Goal: Task Accomplishment & Management: Use online tool/utility

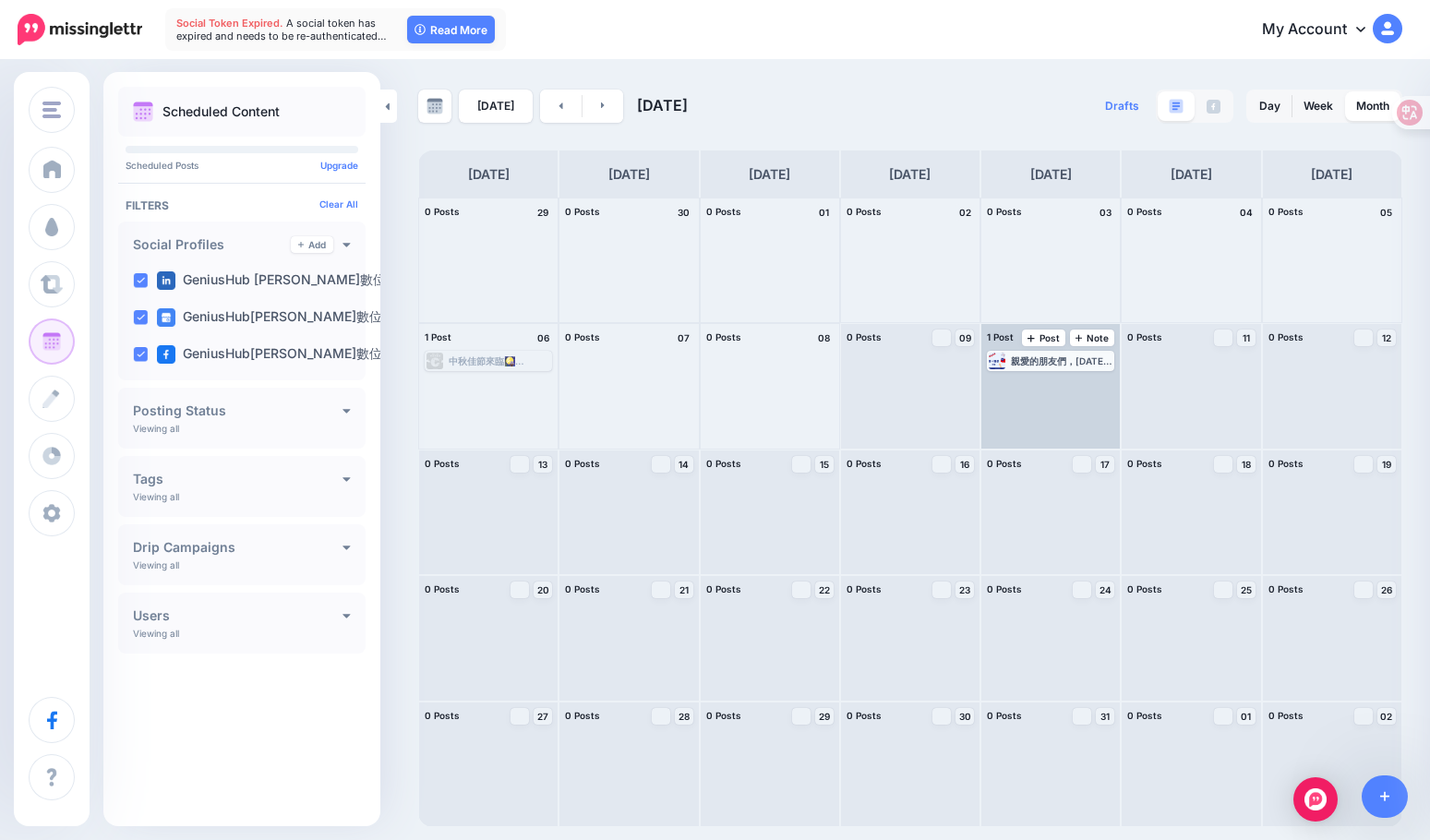
click at [1059, 362] on div "親愛的朋友們，今天是國慶日🇹🇼 在這個令人激動的時刻 帶著滿滿的自豪和祝福💝 一同感受對國家的熱愛吧！ ＃雙十國慶快樂 #萬智匯" at bounding box center [1061, 360] width 101 height 11
click at [1022, 384] on span "Edit" at bounding box center [1029, 383] width 15 height 9
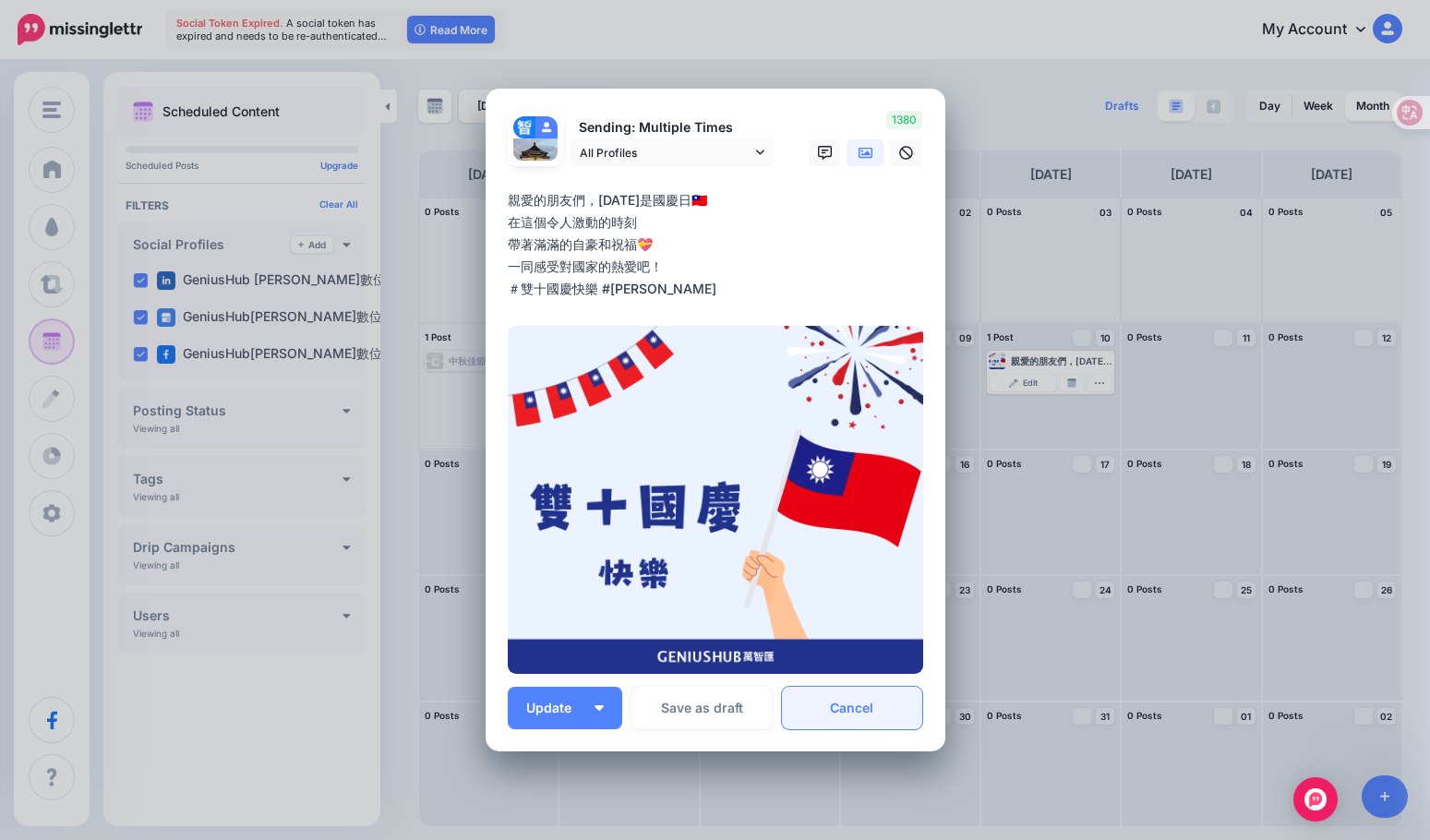
click at [865, 719] on link "Cancel" at bounding box center [852, 707] width 141 height 43
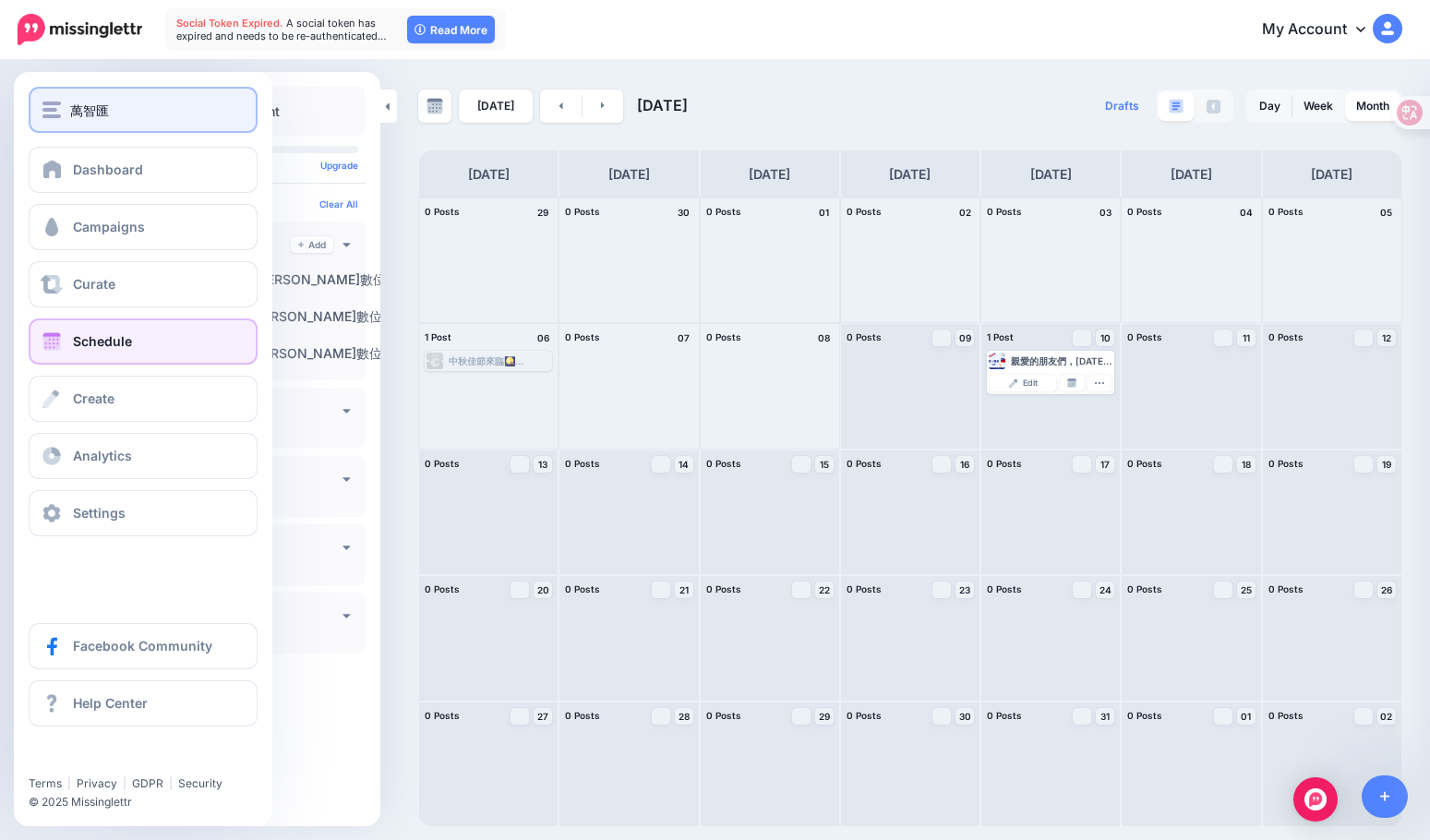
click at [61, 105] on div "萬智匯" at bounding box center [143, 110] width 201 height 21
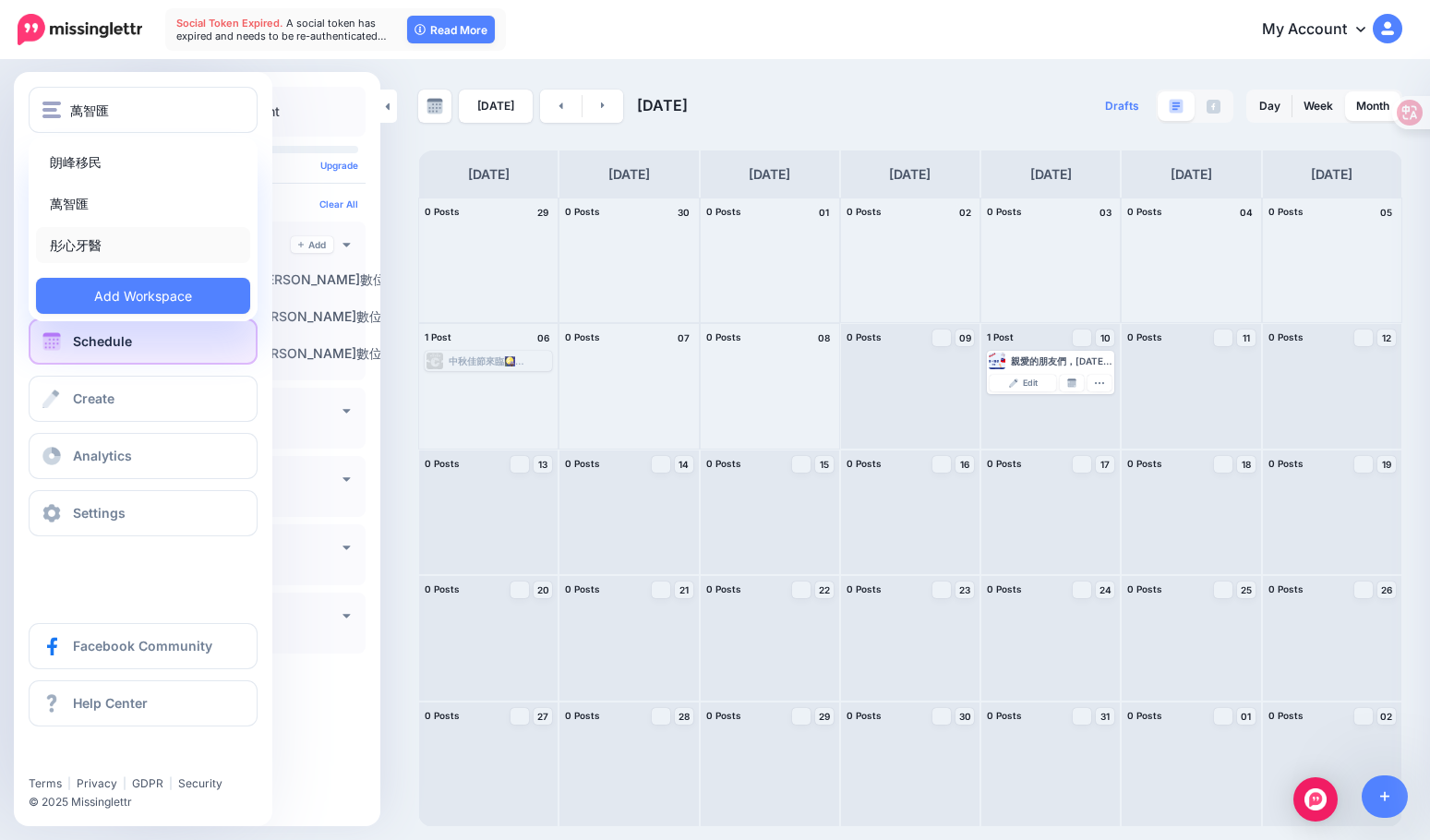
click at [80, 241] on link "彤心牙醫" at bounding box center [143, 245] width 214 height 36
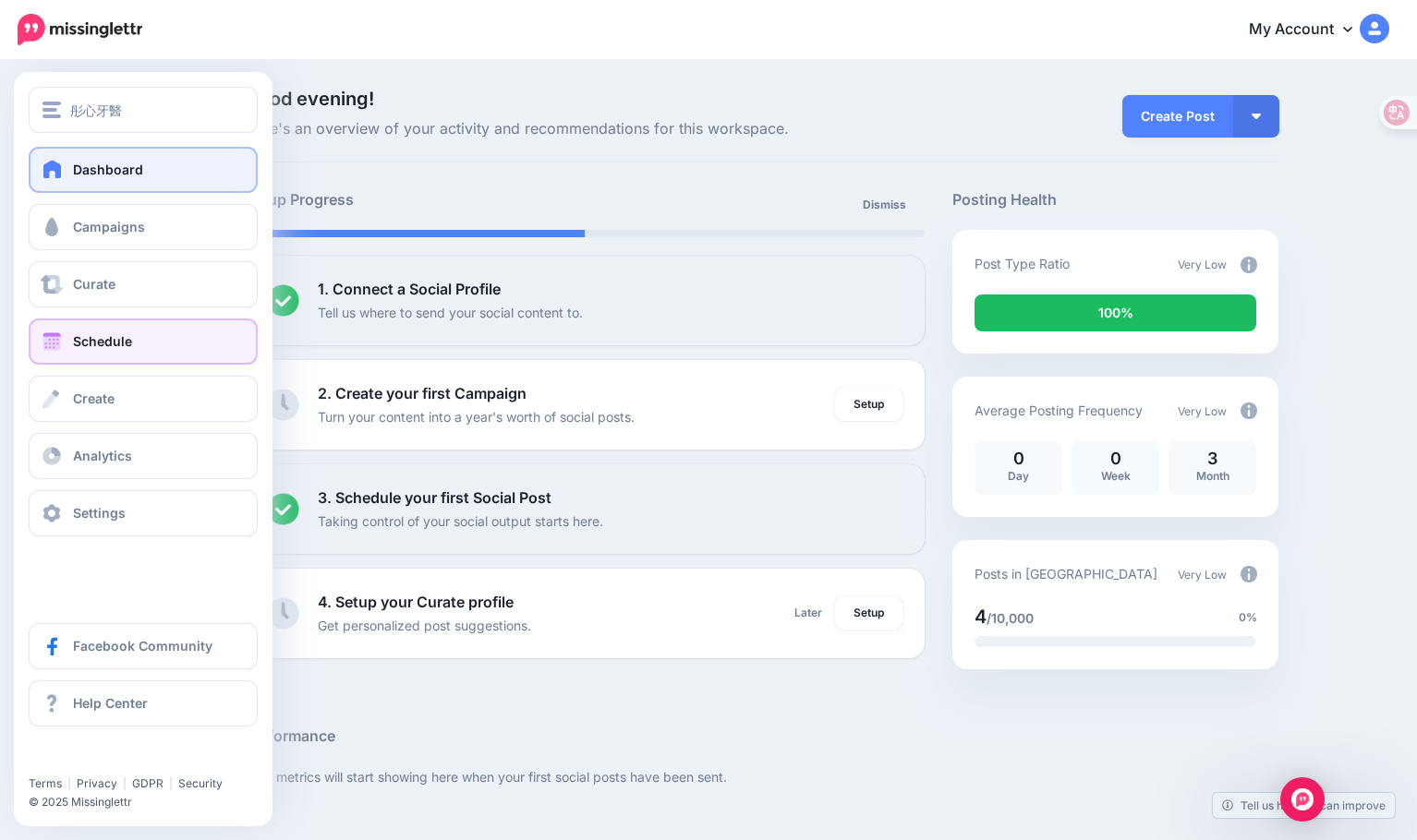
click at [69, 326] on link "Schedule" at bounding box center [143, 341] width 229 height 47
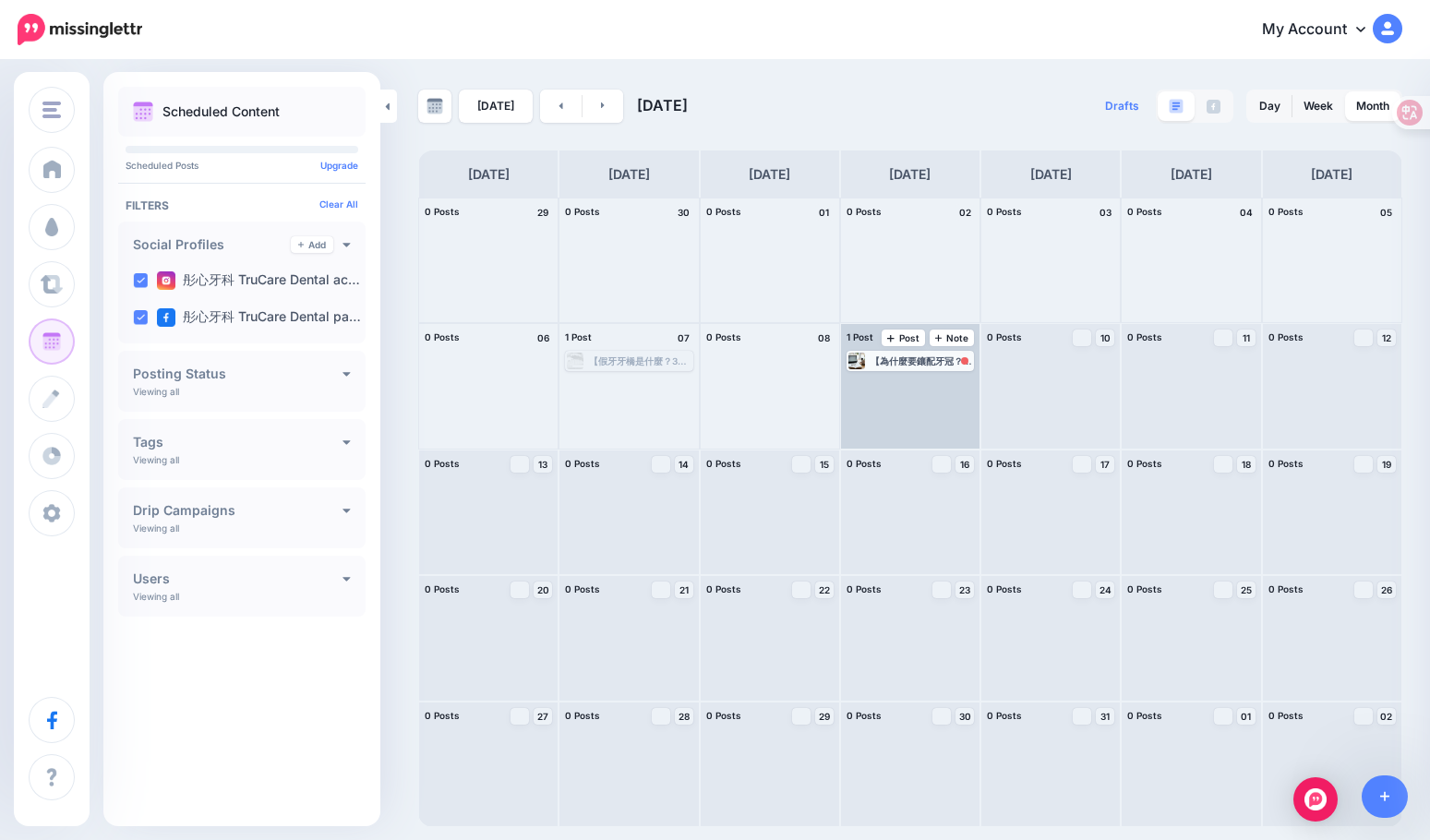
click at [884, 365] on div "【為什麼要鑲配牙冠？一文了解牙冠及價格】 🦷牙冠/牙套是什麼？有什麼功用？ 又稱為牙套，是現代牙科技術中不可或缺的修復裝置。牙冠可用來保護經過杜牙根治療或因蛀…" at bounding box center [921, 360] width 101 height 11
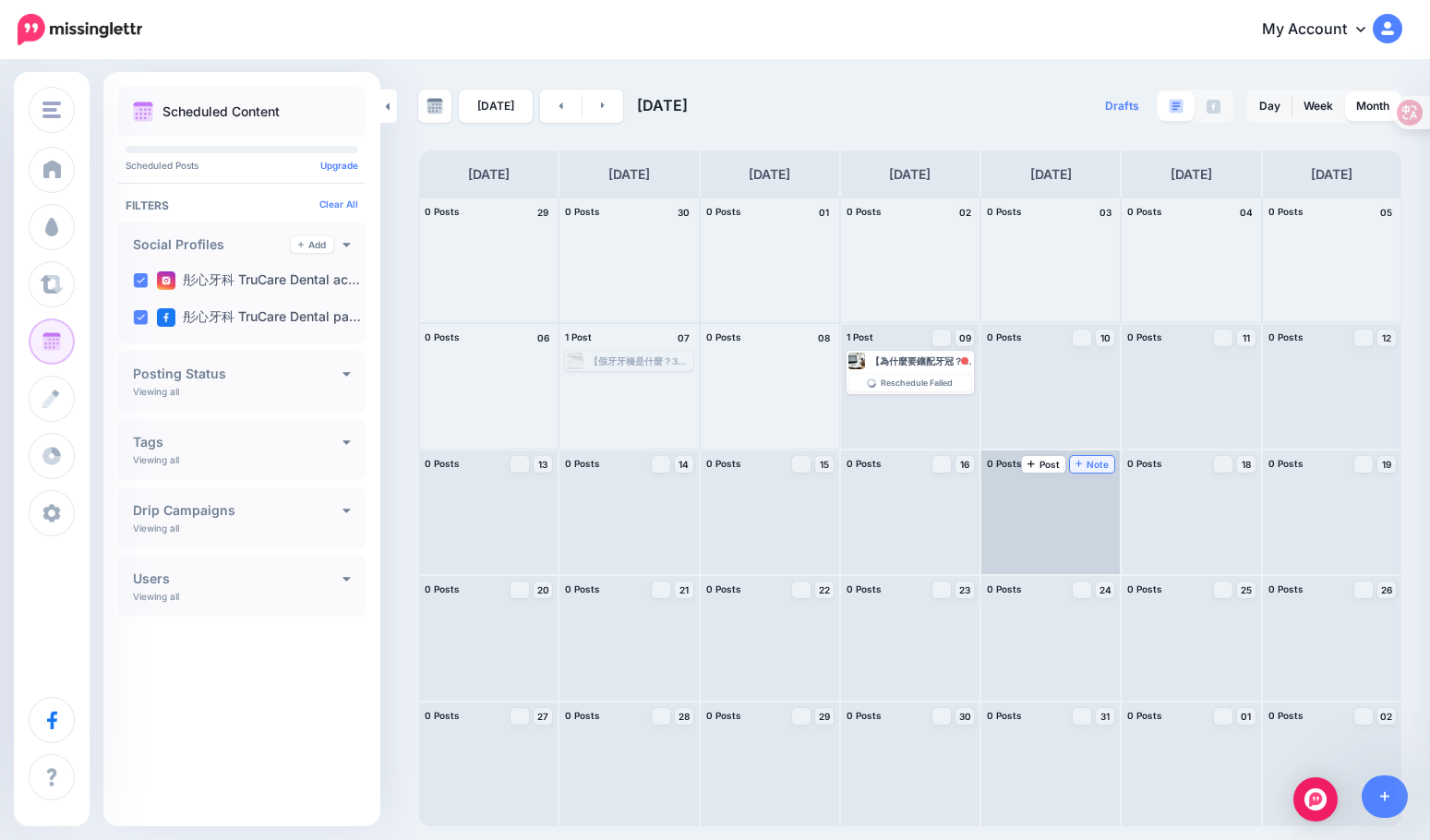
click at [1071, 458] on link "17 Note" at bounding box center [1093, 464] width 46 height 17
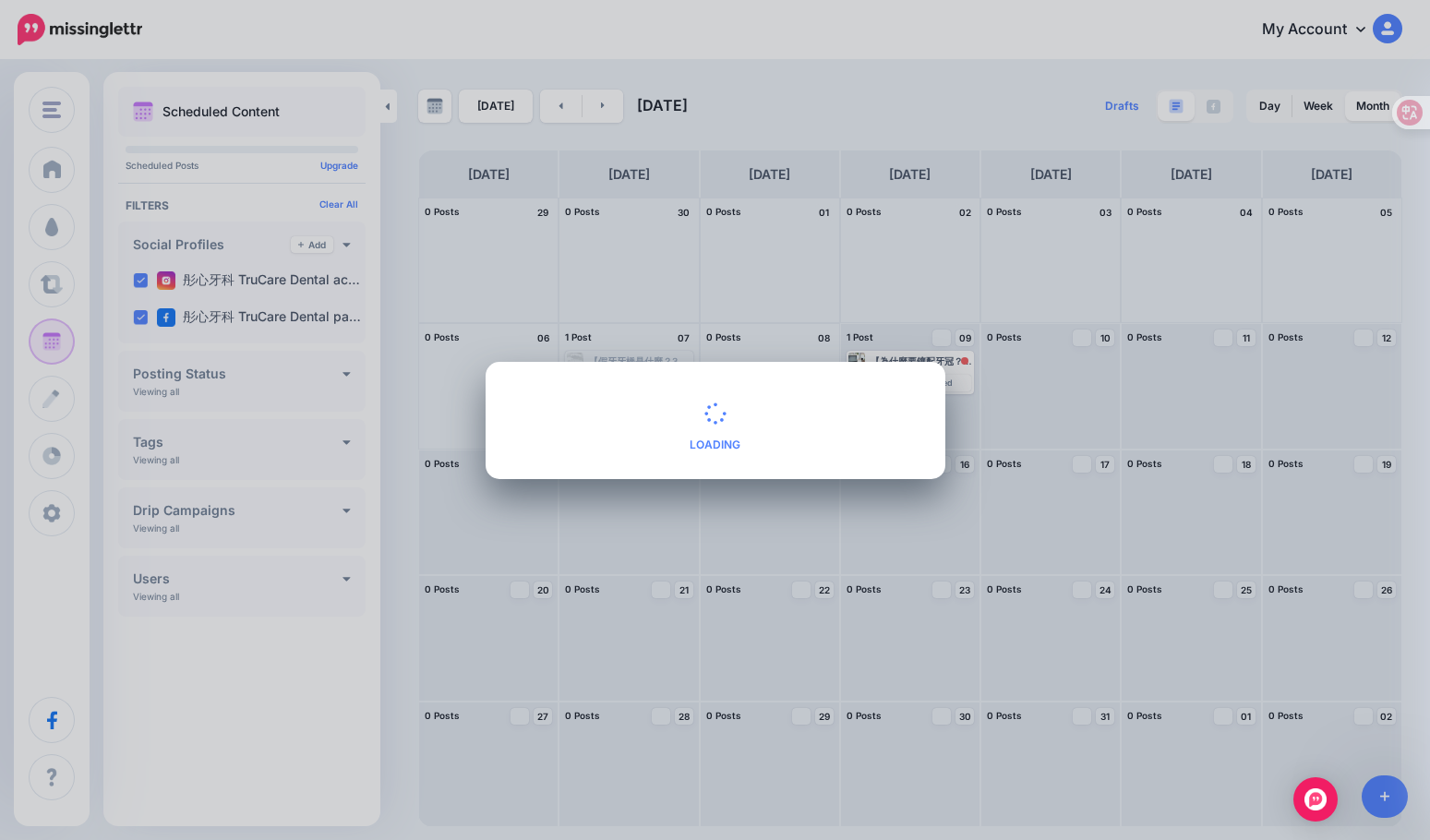
click at [1043, 413] on div "Create Note Loading Save Alt Close" at bounding box center [715, 420] width 1430 height 840
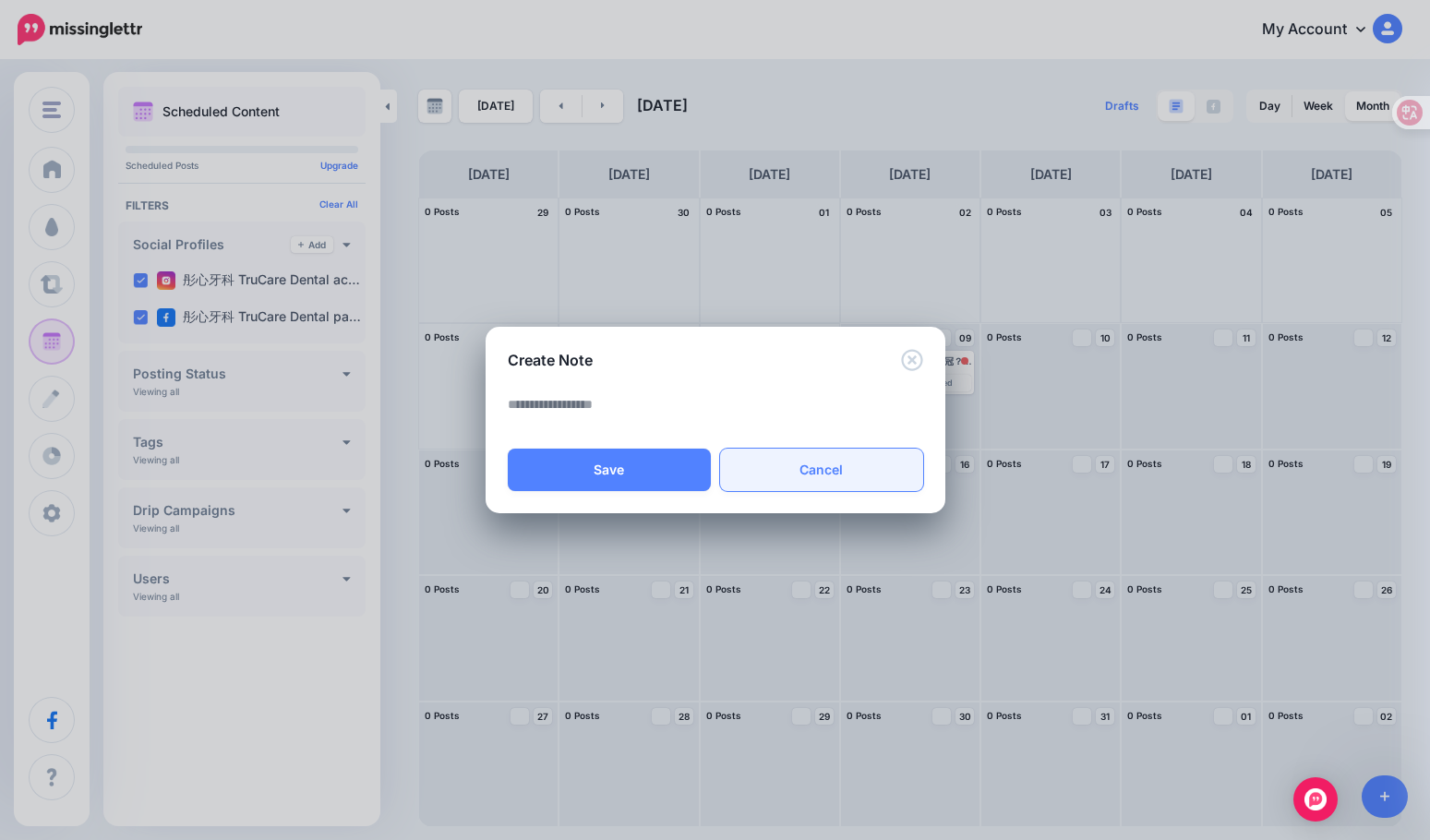
click at [860, 461] on link "Cancel" at bounding box center [821, 469] width 203 height 43
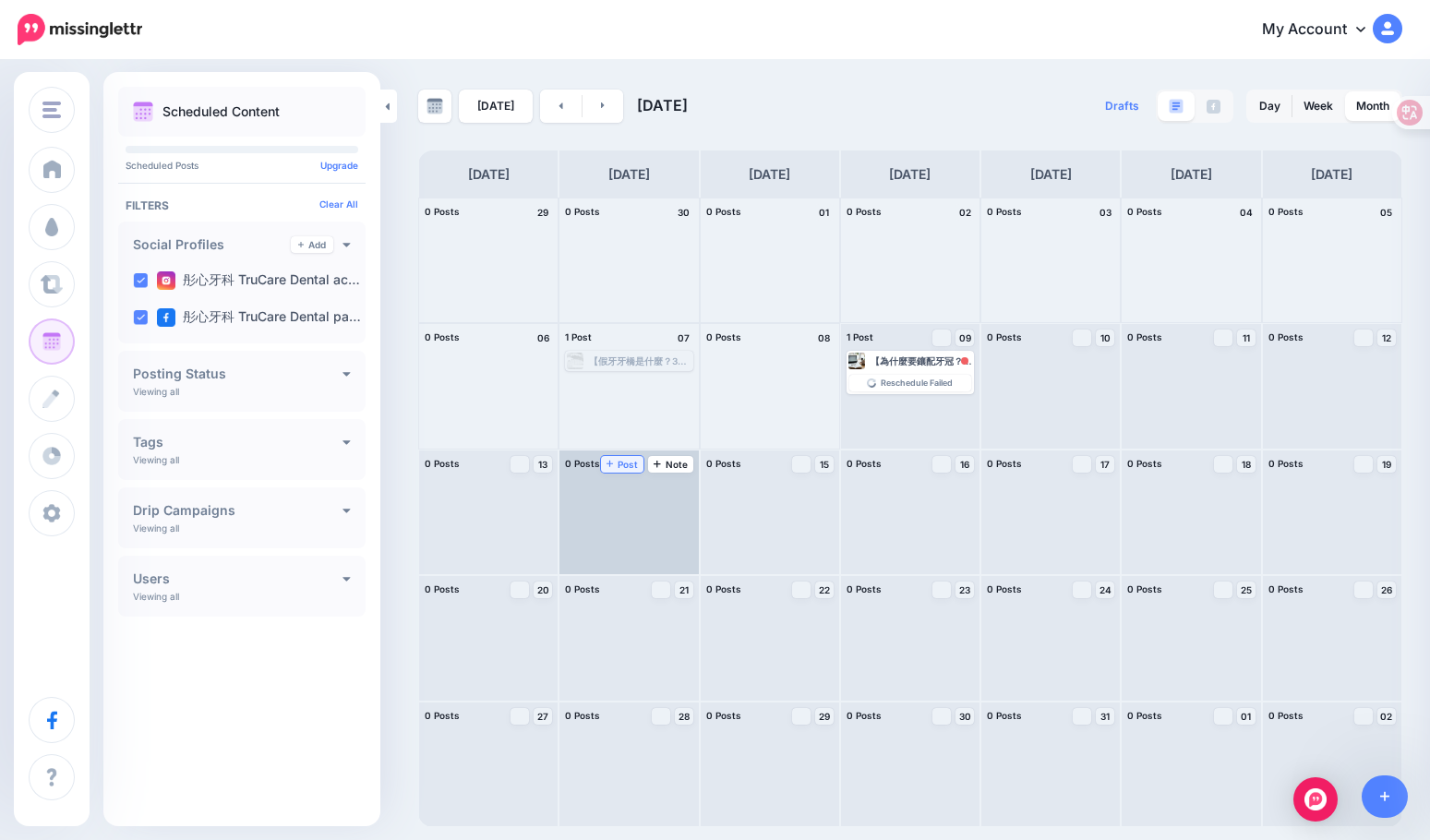
click at [622, 466] on span "Post" at bounding box center [622, 464] width 33 height 9
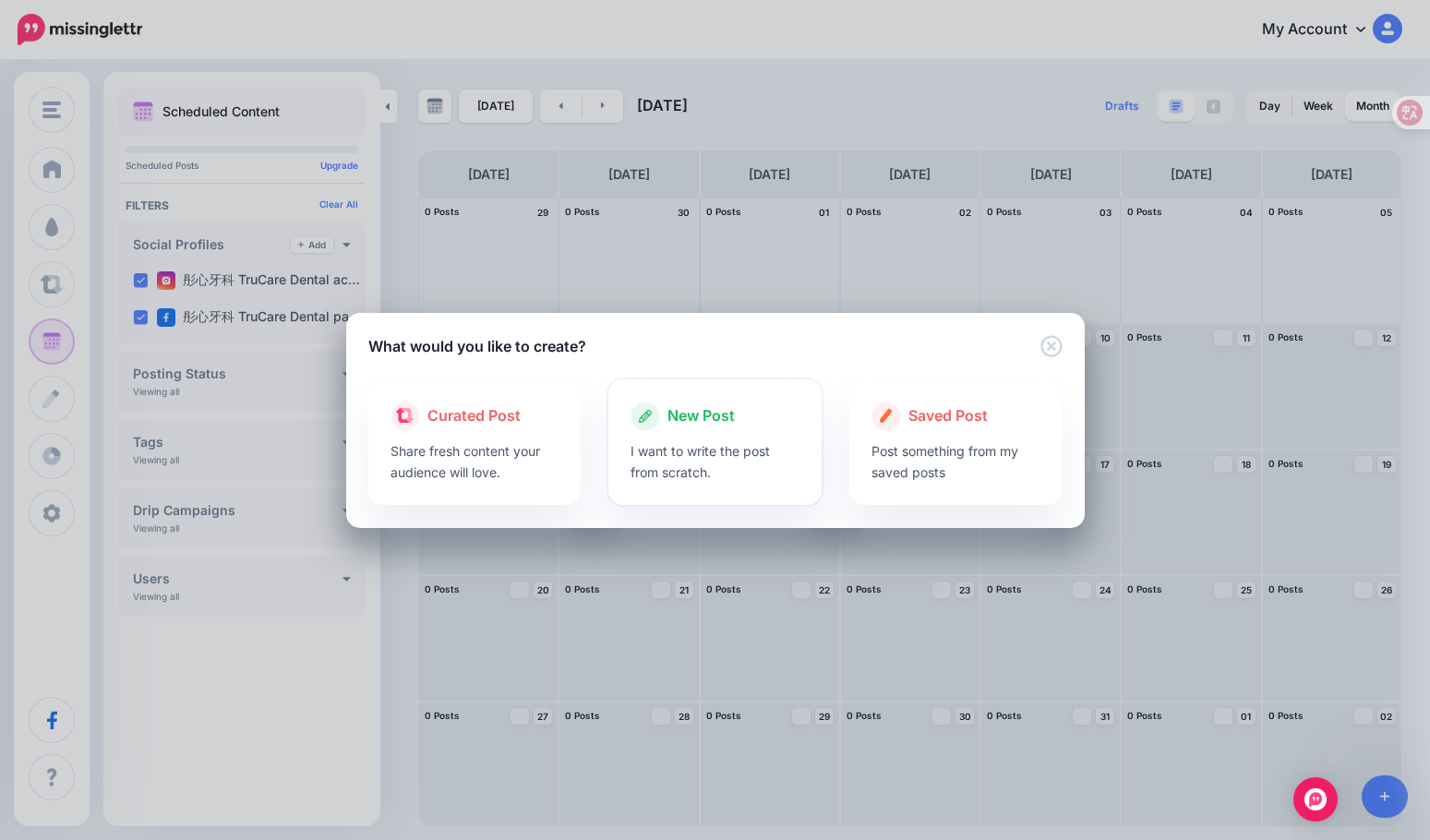
click at [688, 431] on div at bounding box center [715, 435] width 169 height 9
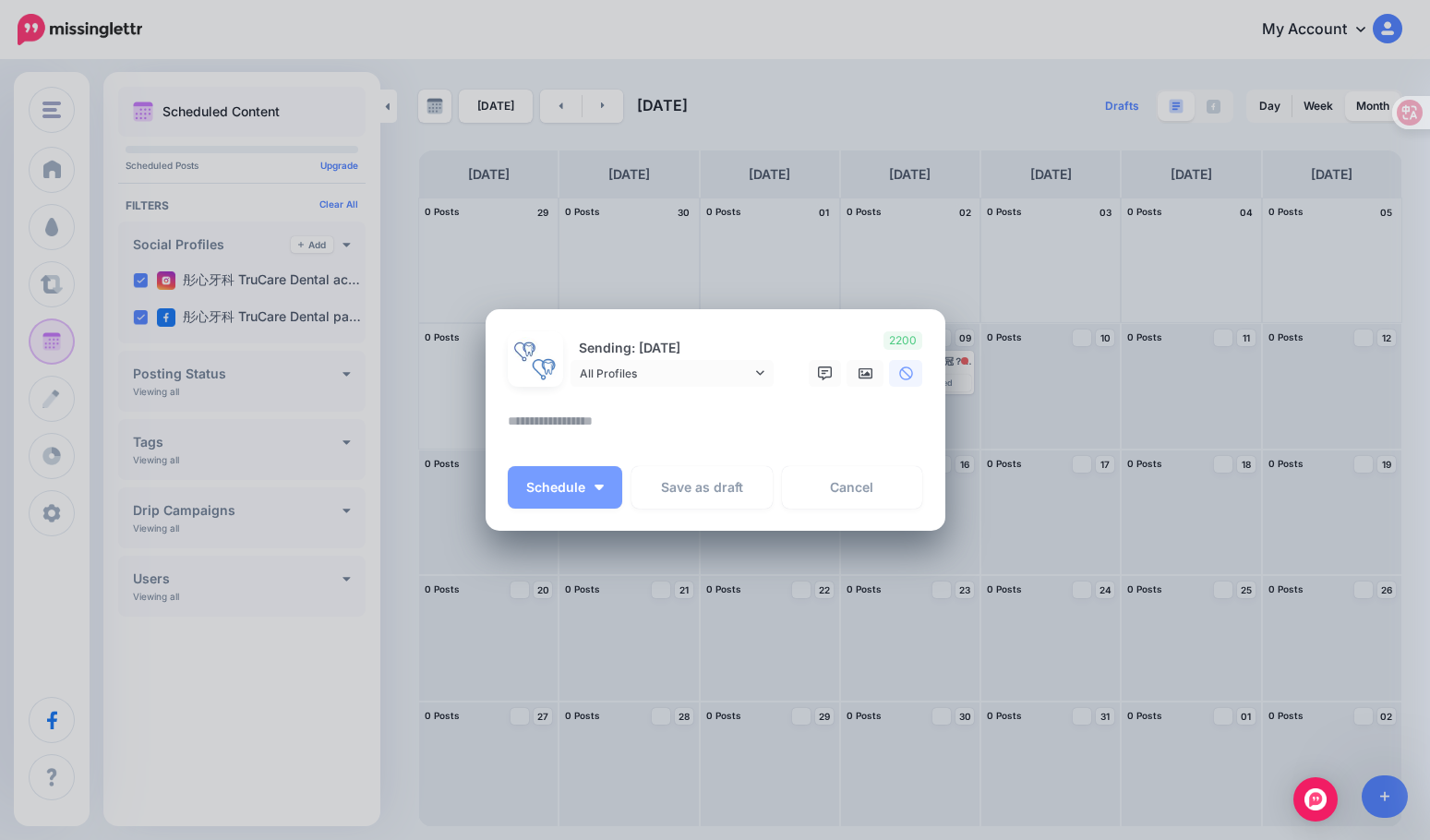
click at [632, 434] on textarea at bounding box center [720, 427] width 424 height 36
paste textarea "**********"
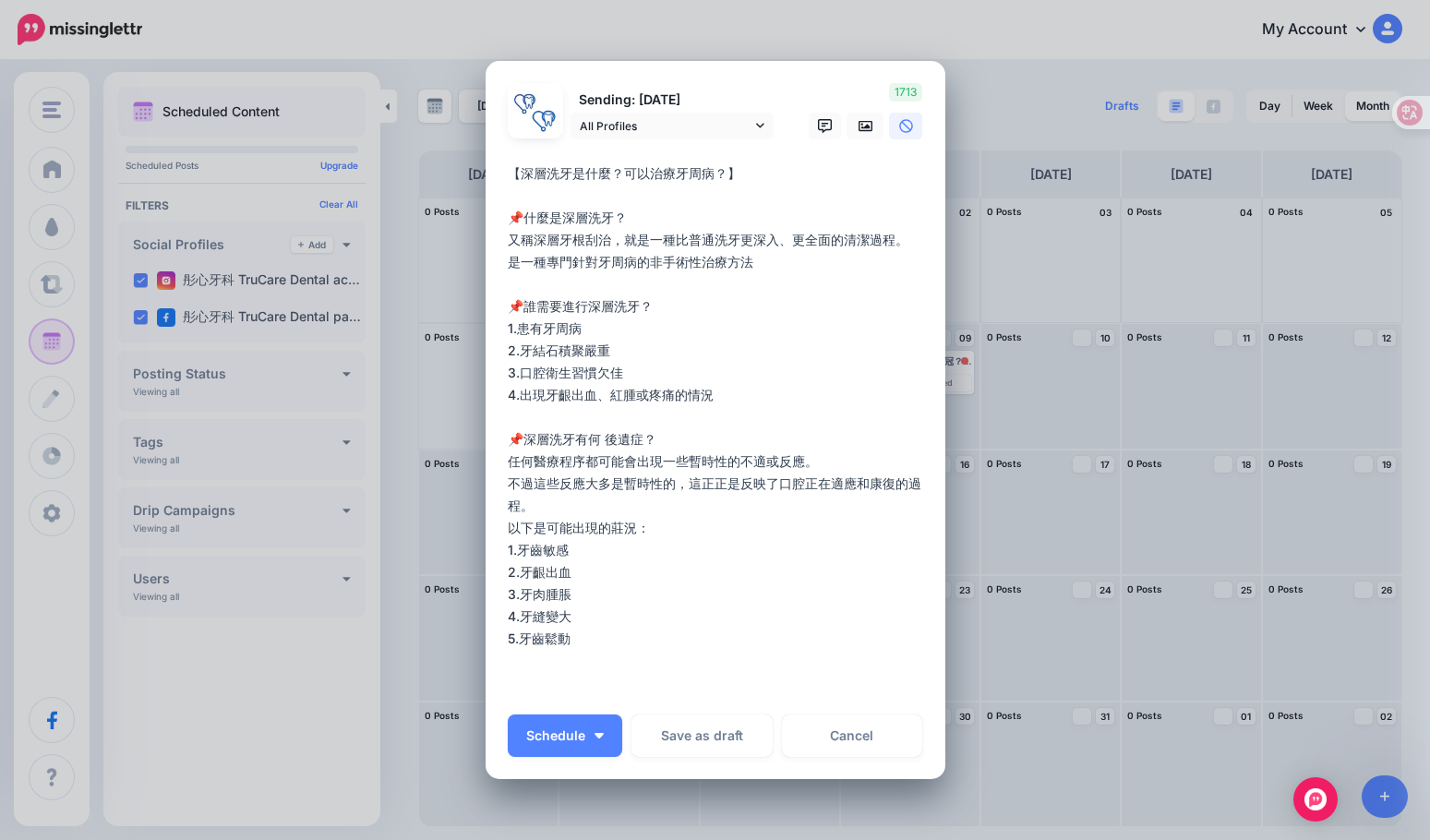
type textarea "**********"
click at [872, 757] on div "Loading Sending: [DATE] All Profiles" at bounding box center [716, 420] width 460 height 718
click at [875, 733] on link "Cancel" at bounding box center [852, 735] width 141 height 43
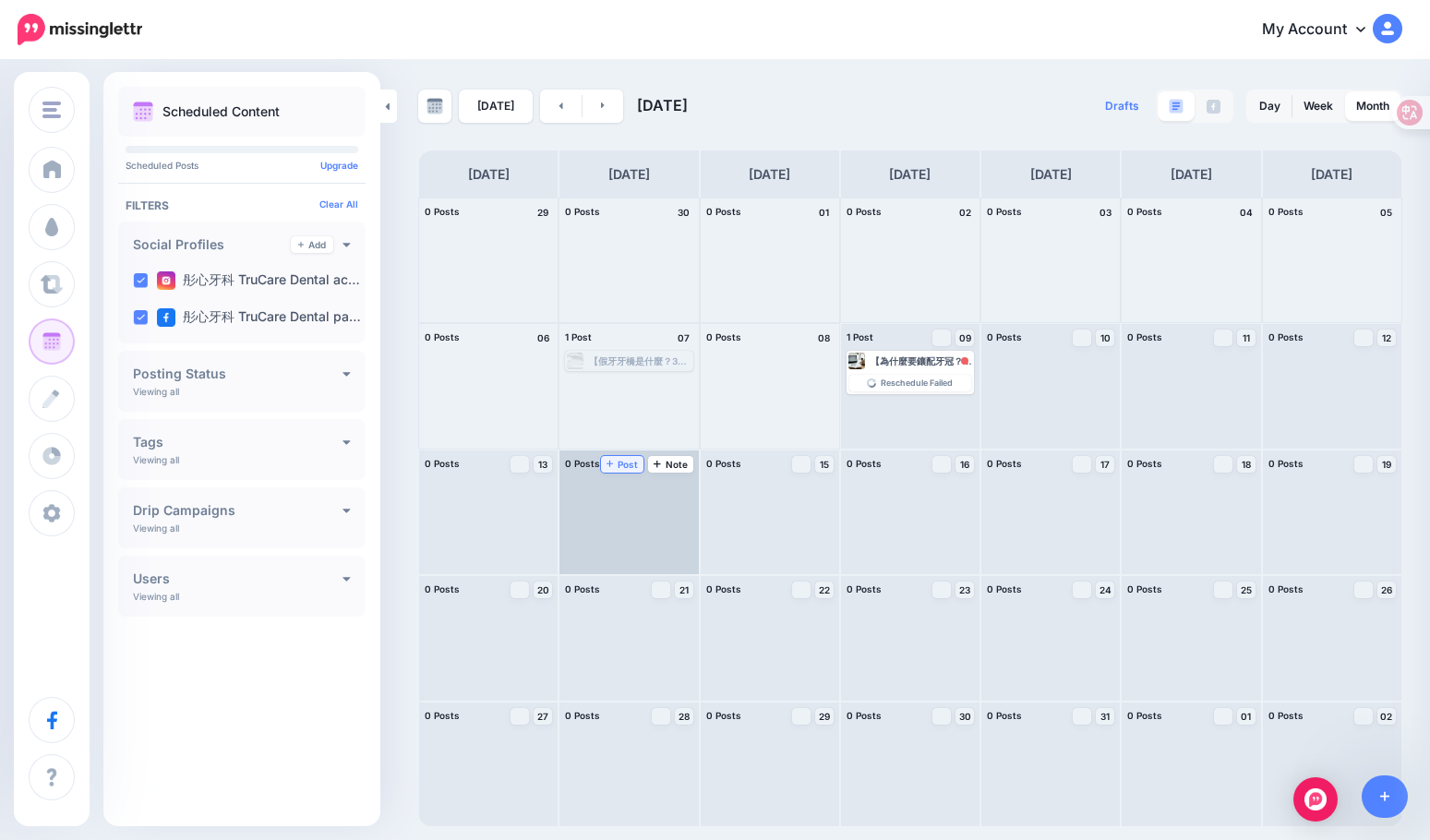
click at [615, 460] on span "Post" at bounding box center [622, 464] width 33 height 9
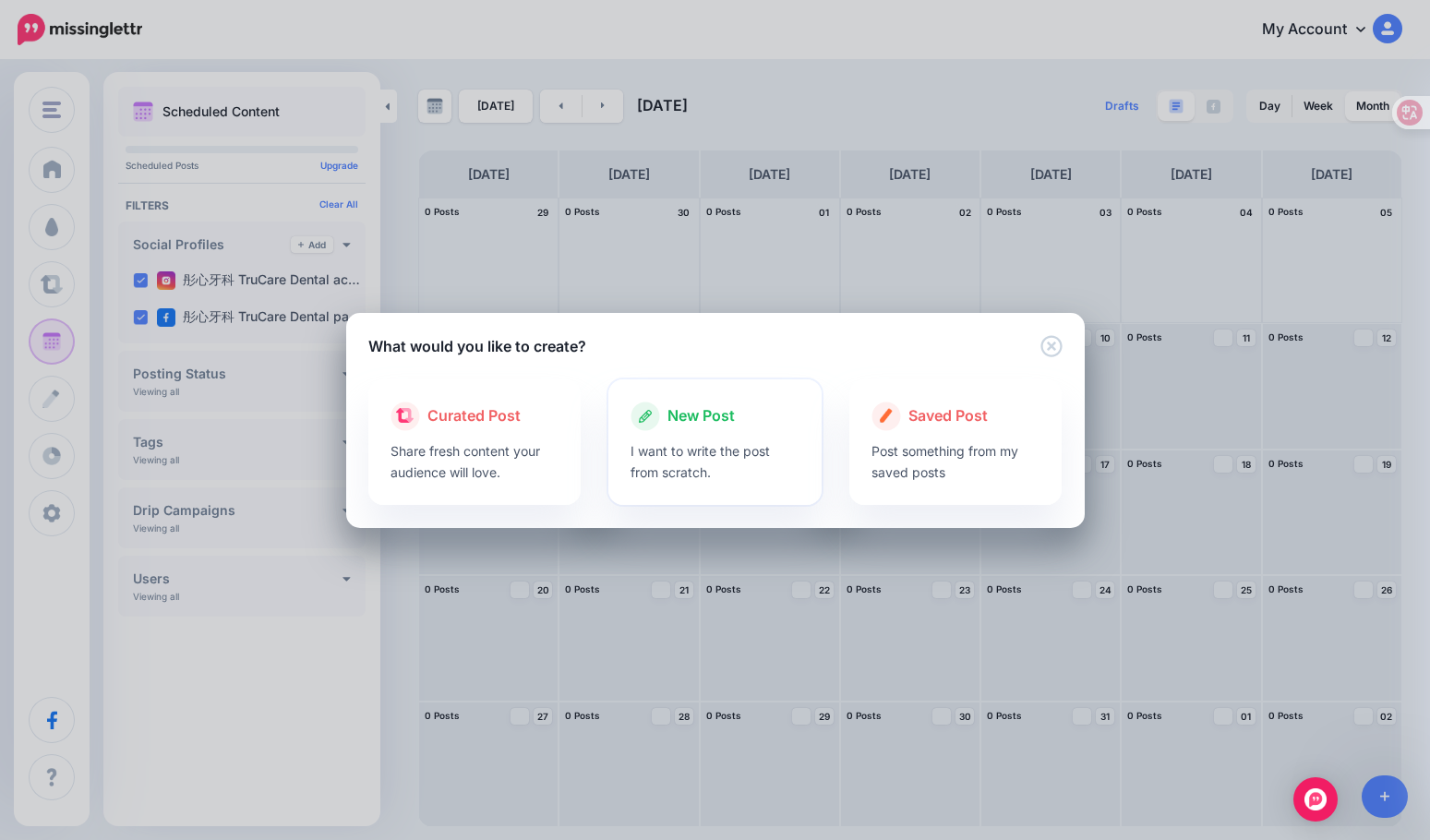
click at [700, 440] on p "I want to write the post from scratch." at bounding box center [715, 461] width 169 height 43
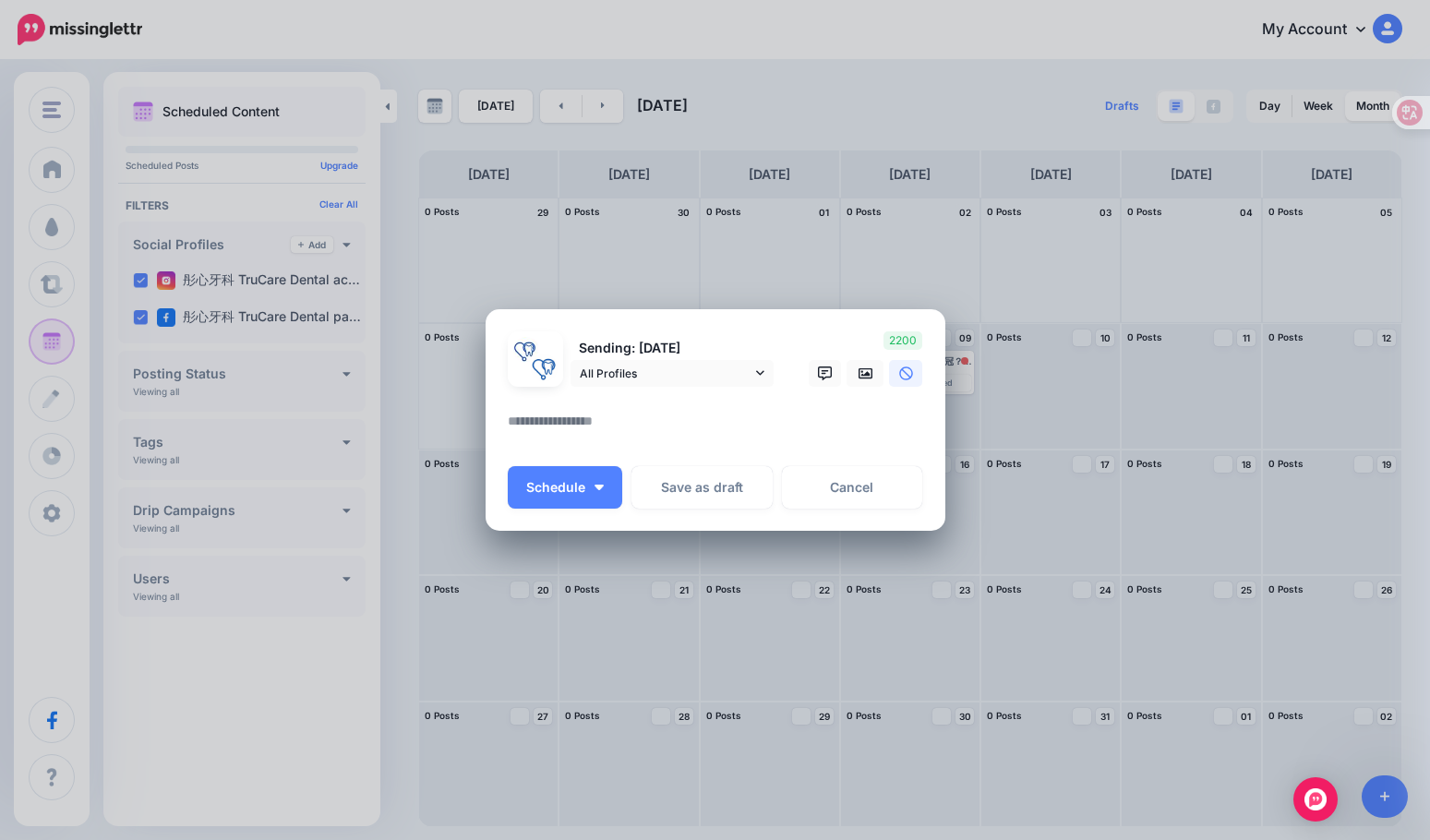
click at [637, 422] on textarea at bounding box center [720, 427] width 424 height 36
paste textarea "**********"
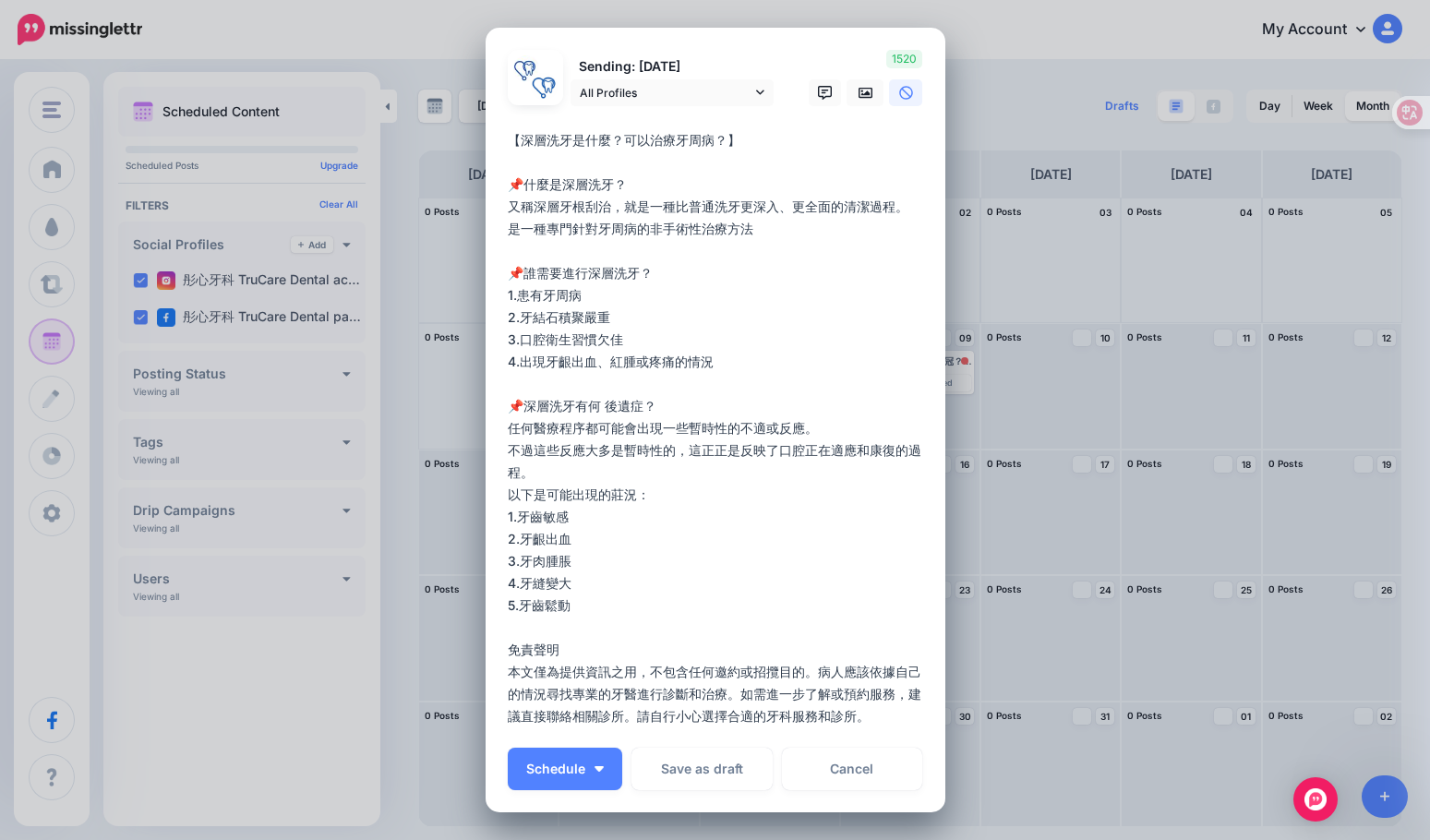
type textarea "**********"
click at [860, 101] on link at bounding box center [864, 92] width 37 height 27
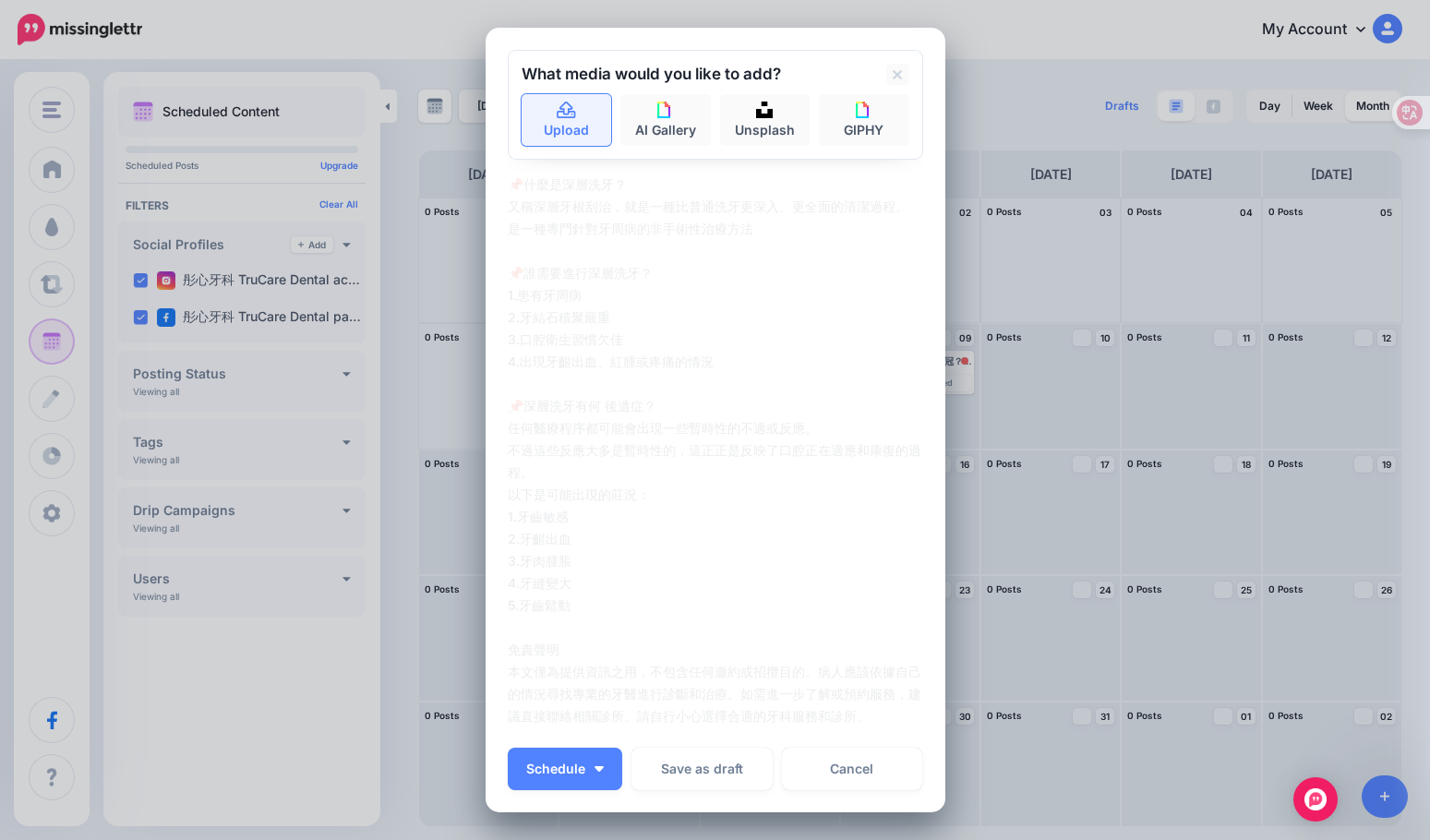
click at [560, 125] on link "Upload" at bounding box center [566, 120] width 90 height 52
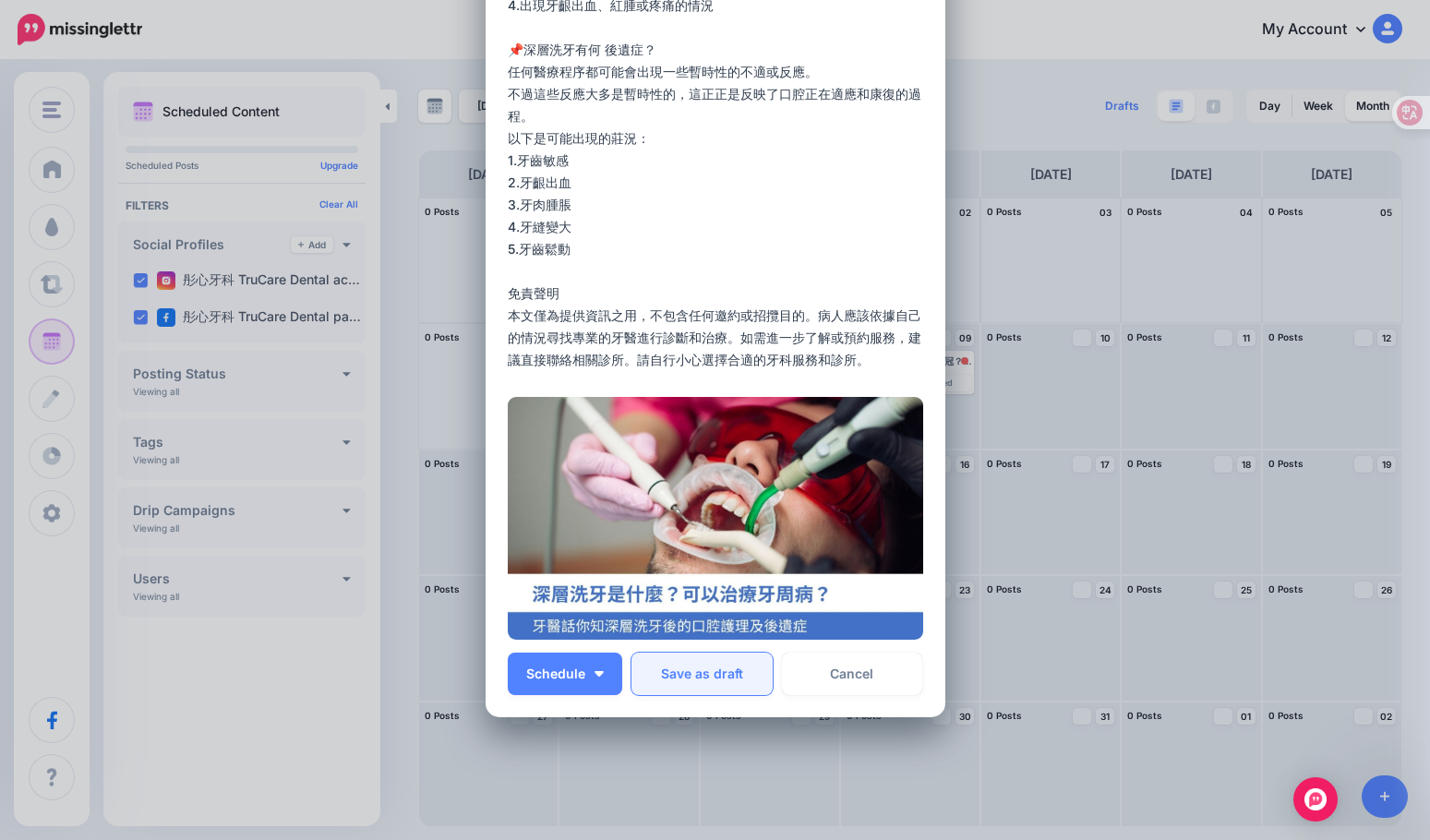
scroll to position [432, 0]
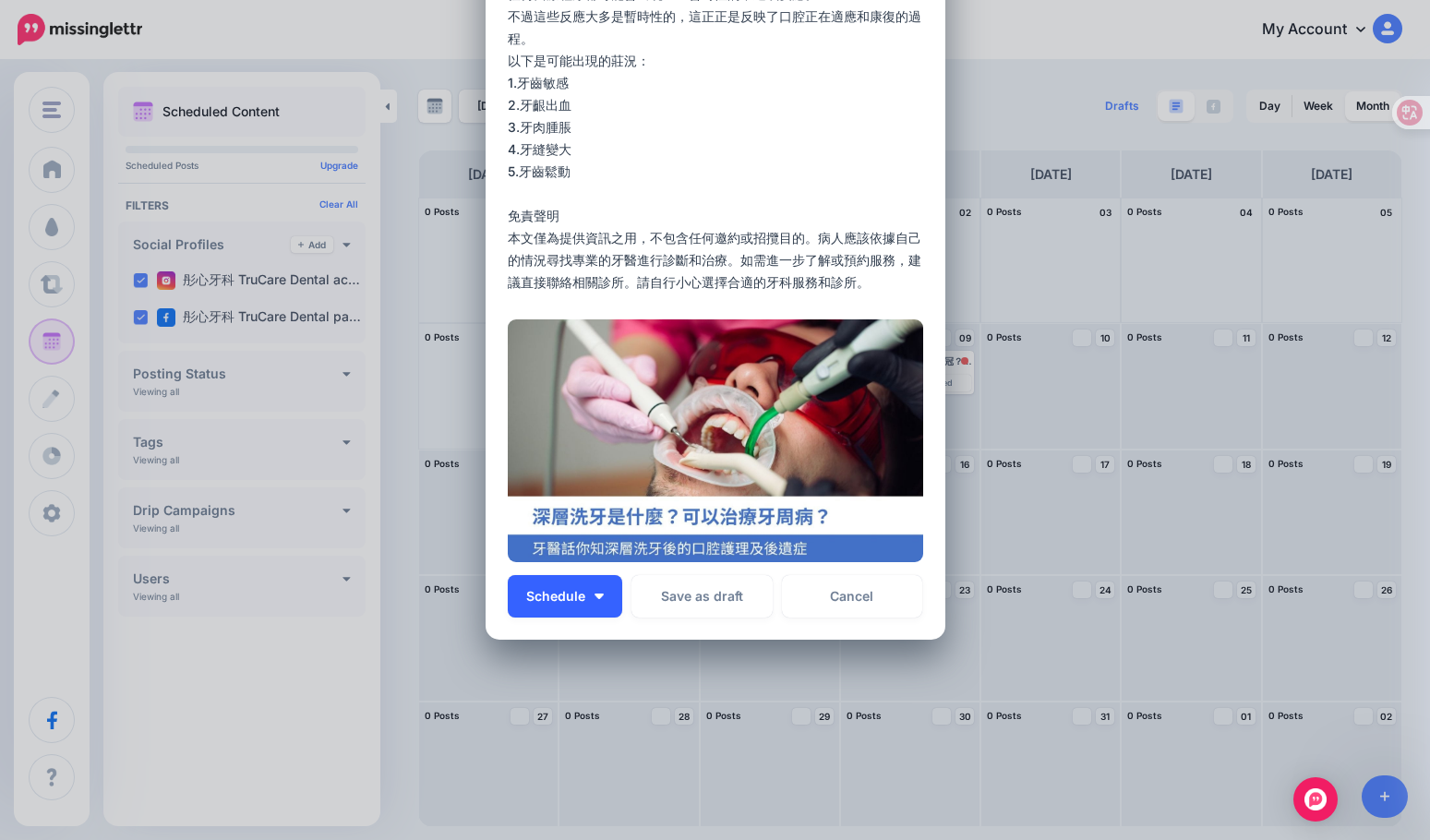
click at [593, 589] on button "Schedule" at bounding box center [564, 596] width 114 height 43
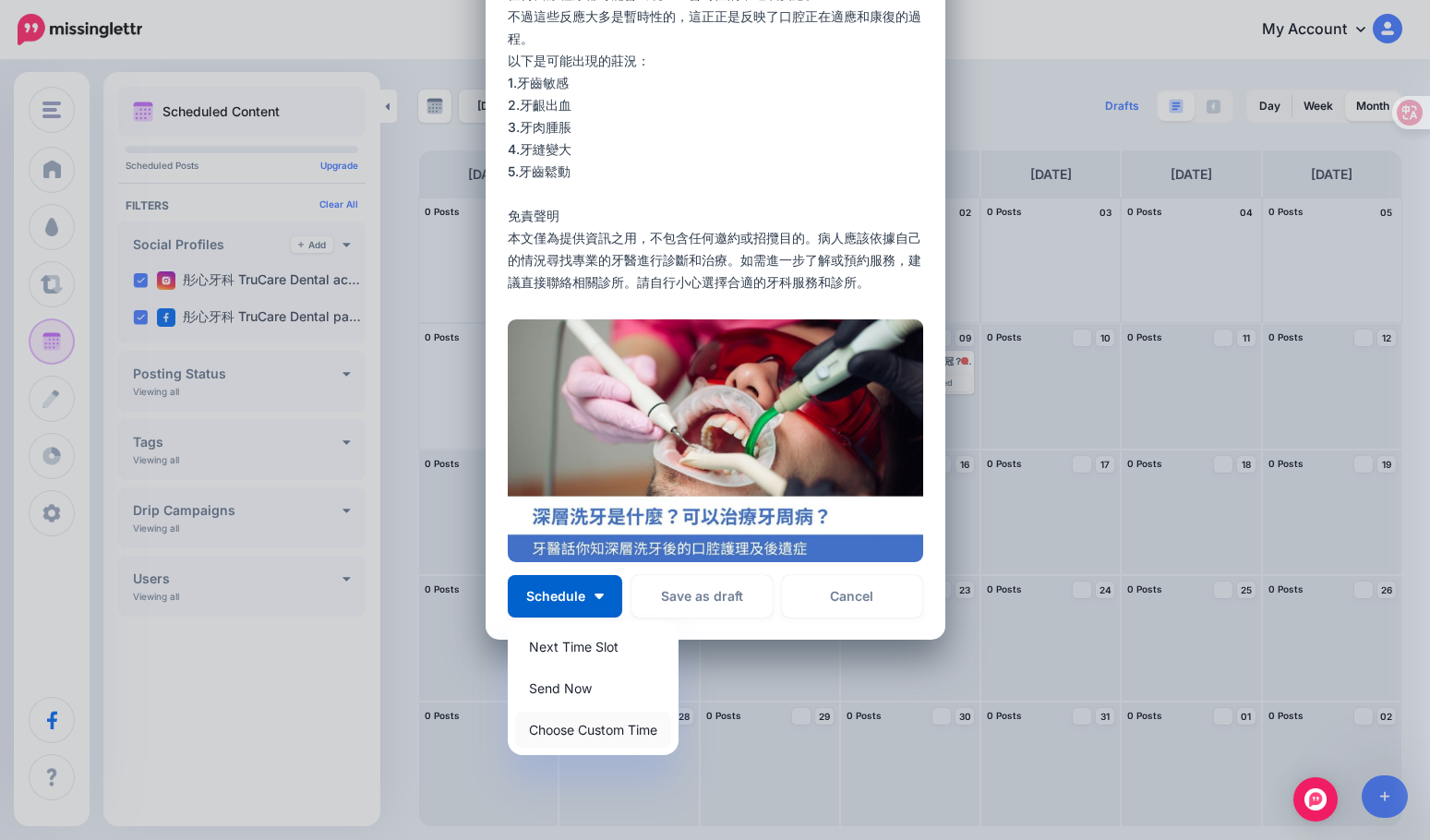
click at [621, 718] on link "Choose Custom Time" at bounding box center [592, 730] width 156 height 36
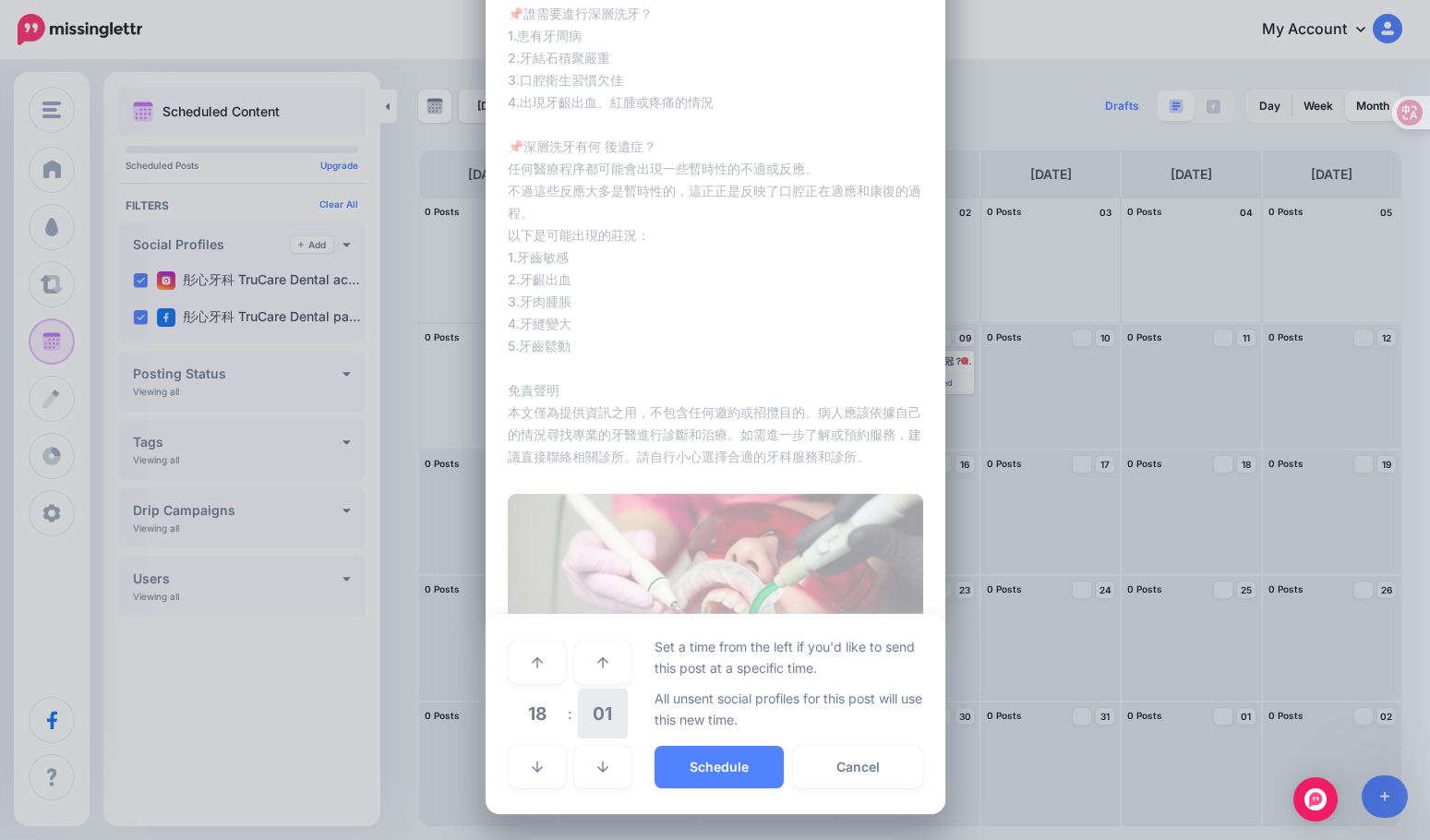
scroll to position [258, 0]
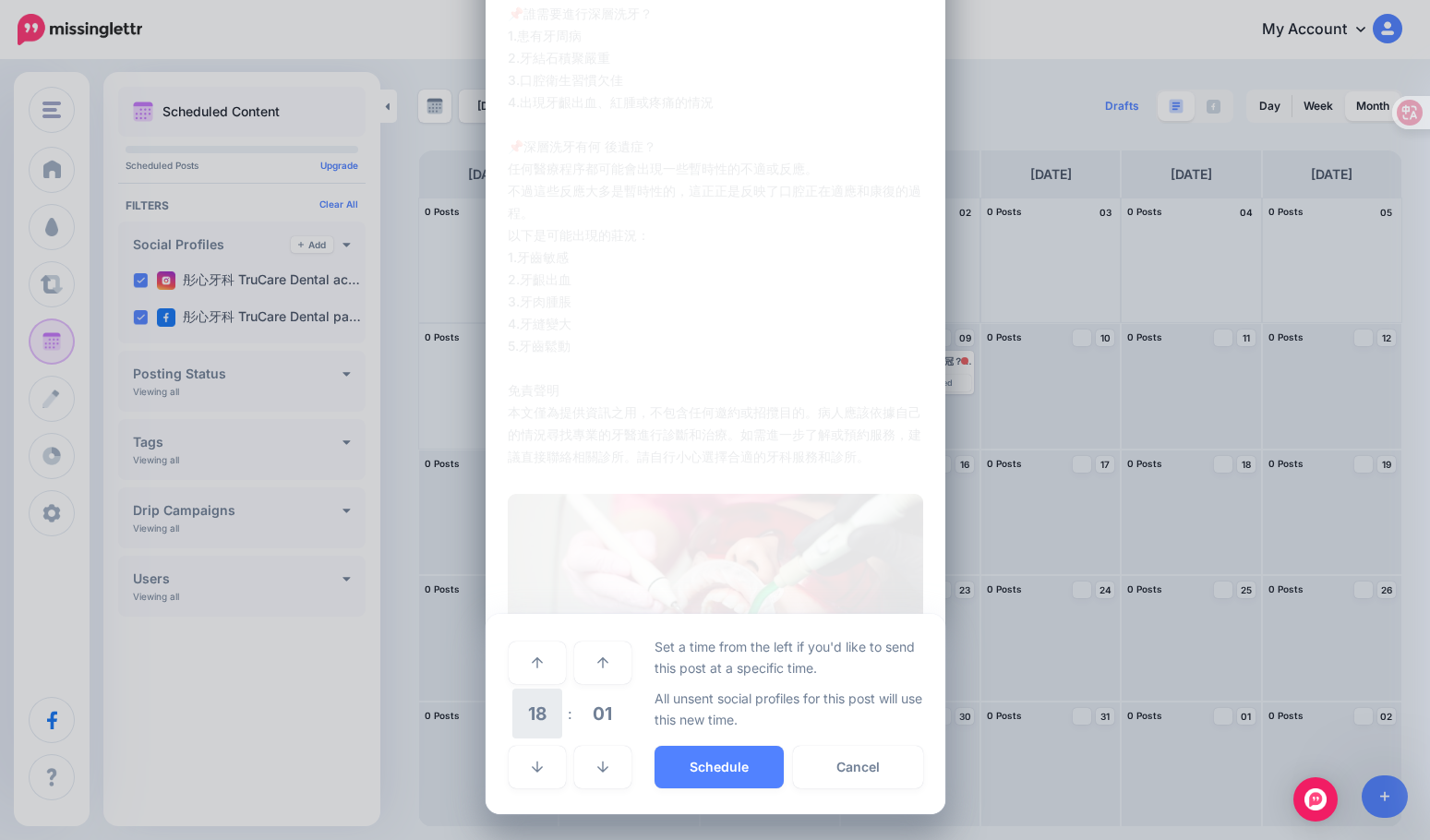
click at [538, 710] on span "18" at bounding box center [537, 713] width 50 height 50
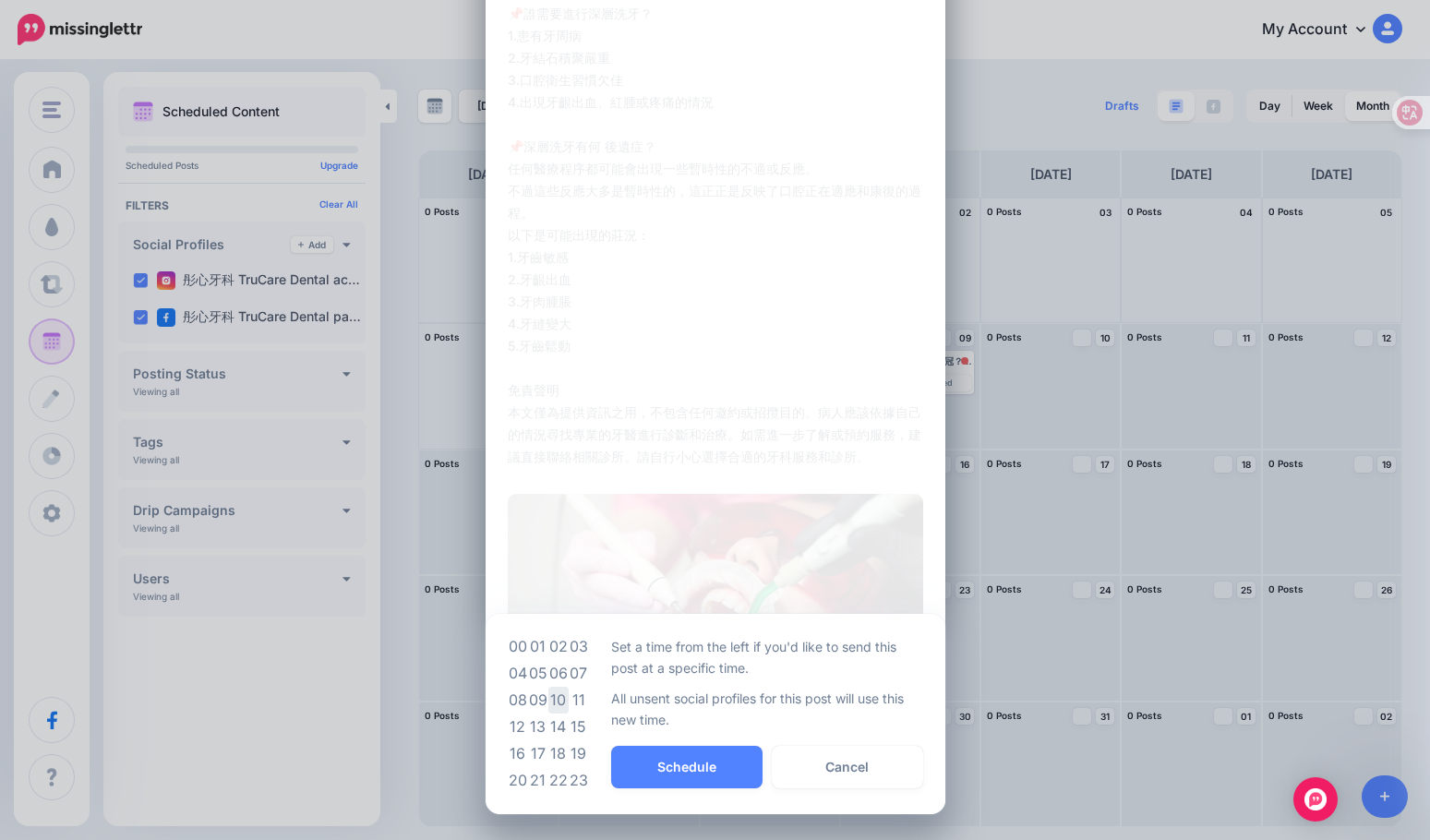
click at [548, 696] on td "10" at bounding box center [558, 699] width 20 height 27
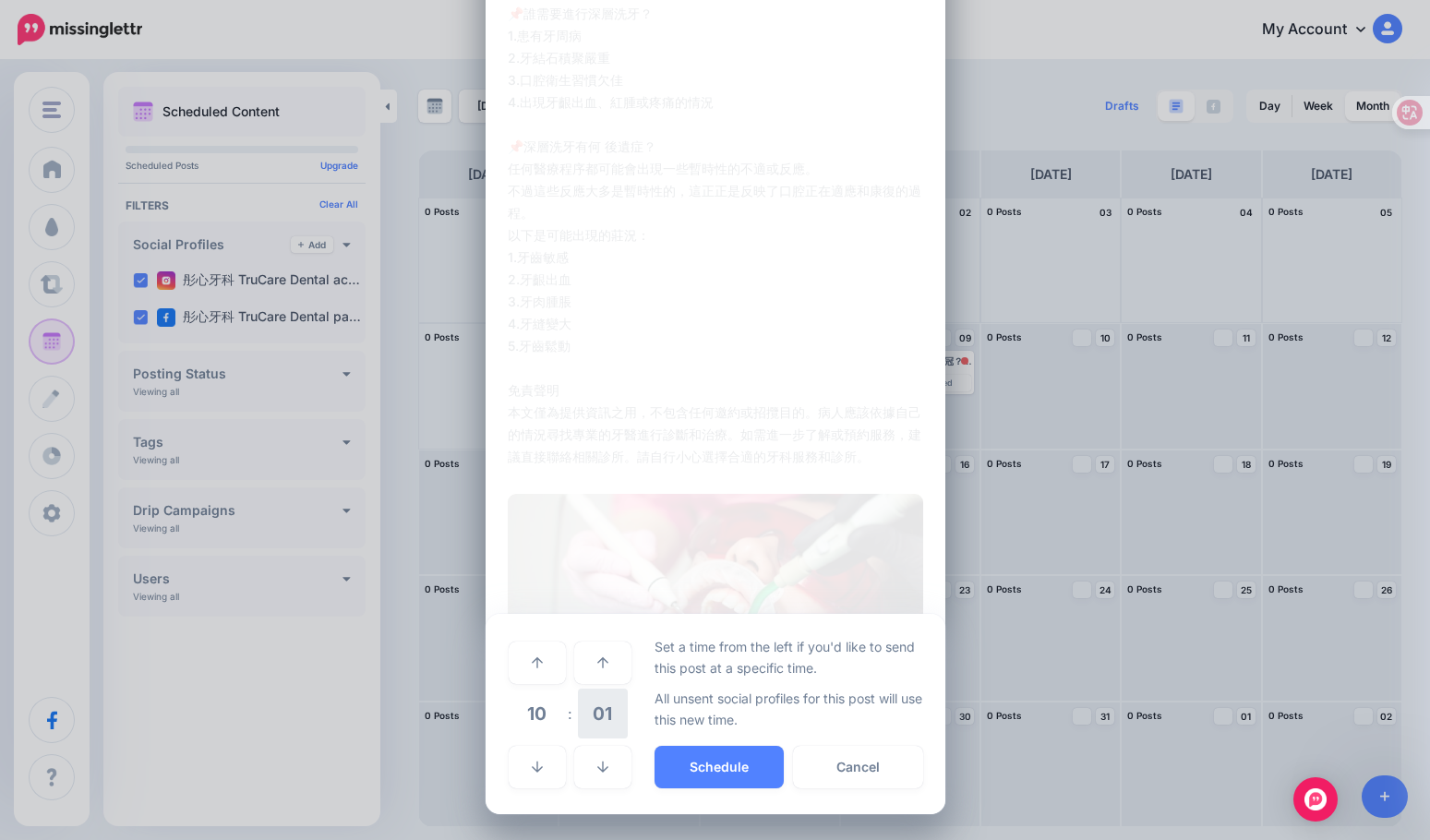
click at [608, 715] on span "01" at bounding box center [603, 713] width 50 height 50
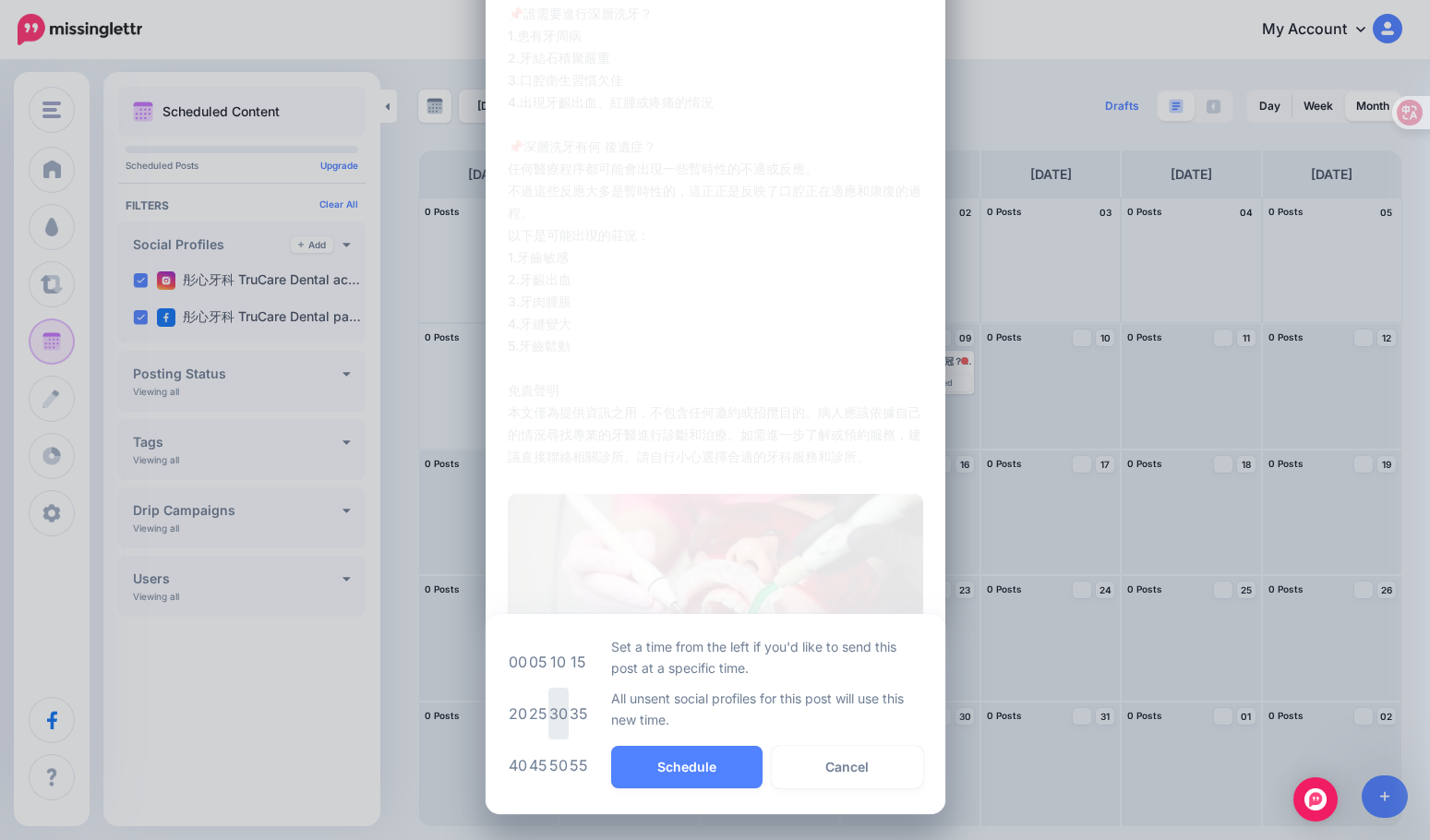
click at [559, 712] on td "30" at bounding box center [558, 713] width 20 height 52
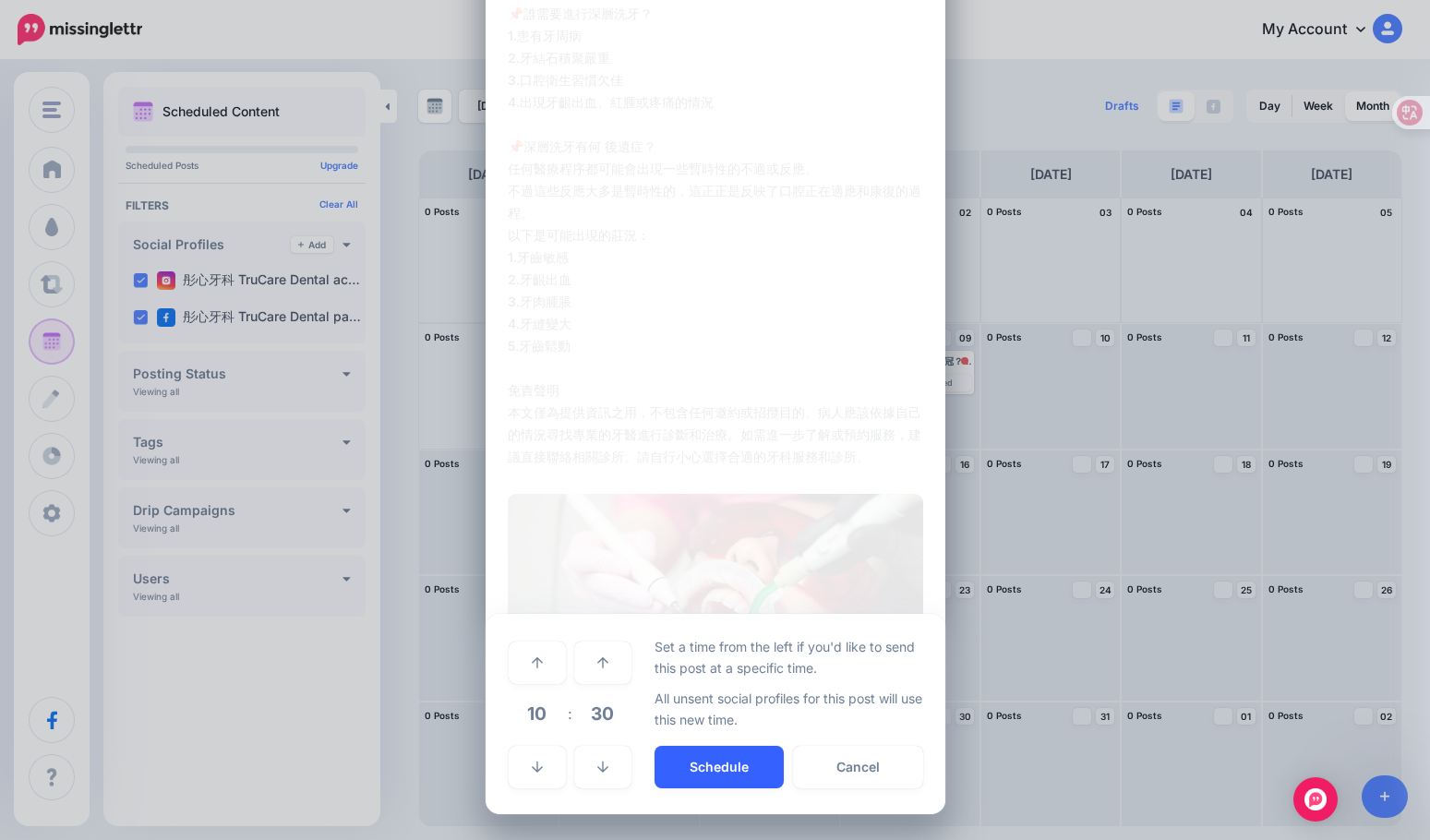
click at [710, 765] on button "Schedule" at bounding box center [719, 767] width 129 height 43
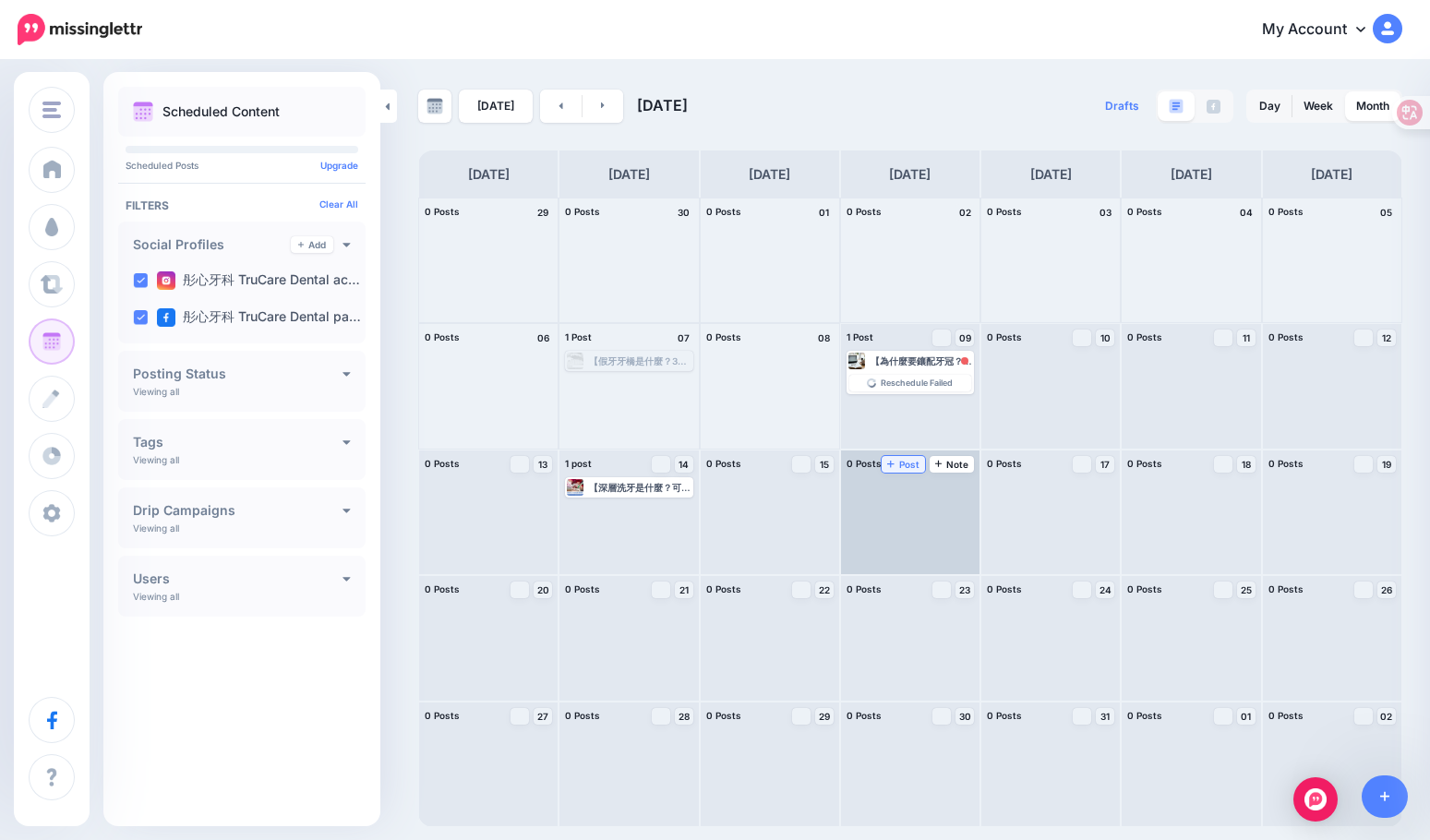
click at [905, 466] on span "Post" at bounding box center [902, 464] width 33 height 9
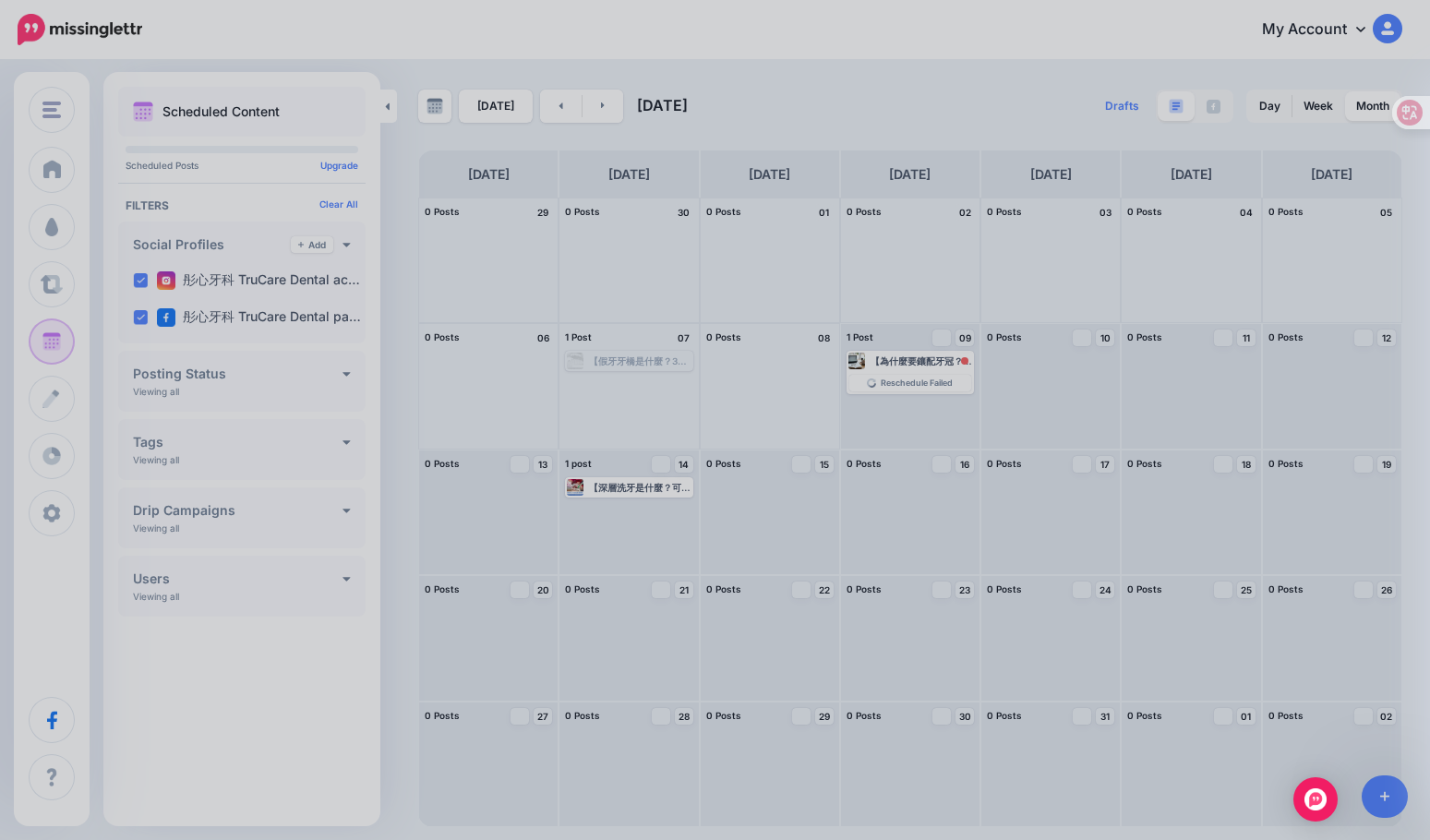
scroll to position [0, 0]
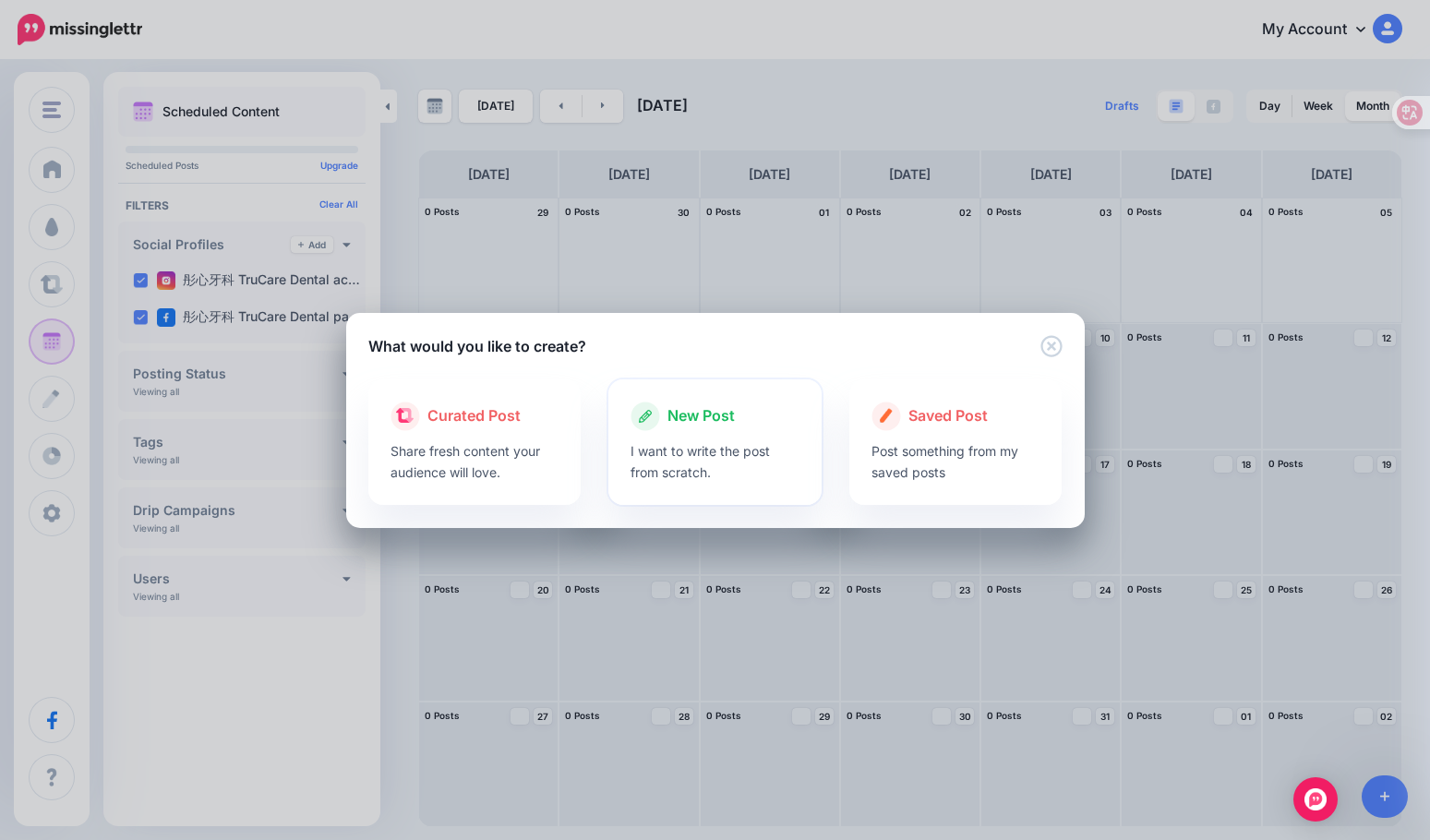
click at [695, 431] on div at bounding box center [715, 435] width 169 height 9
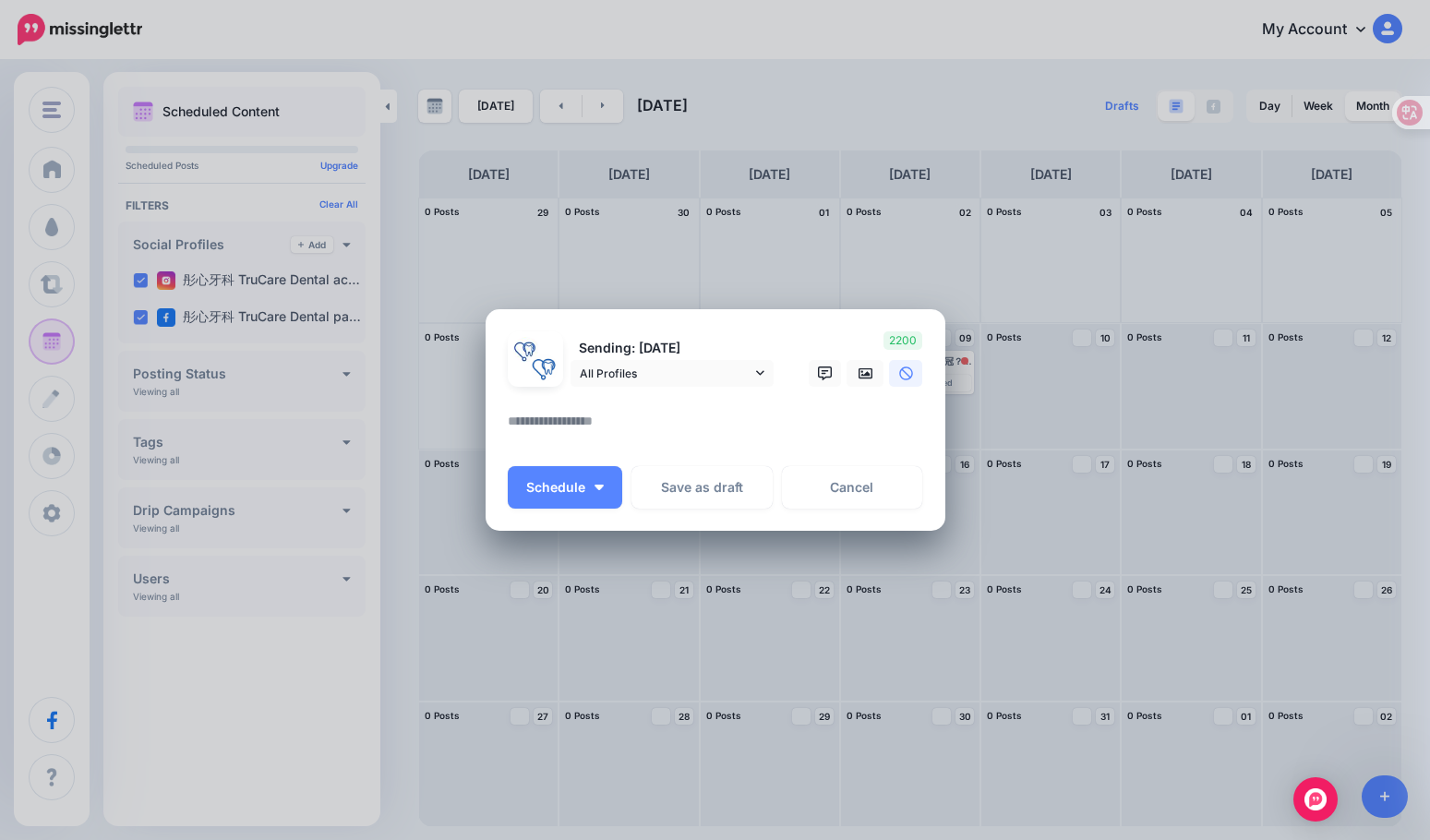
click at [665, 427] on textarea at bounding box center [720, 427] width 424 height 36
paste textarea "**********"
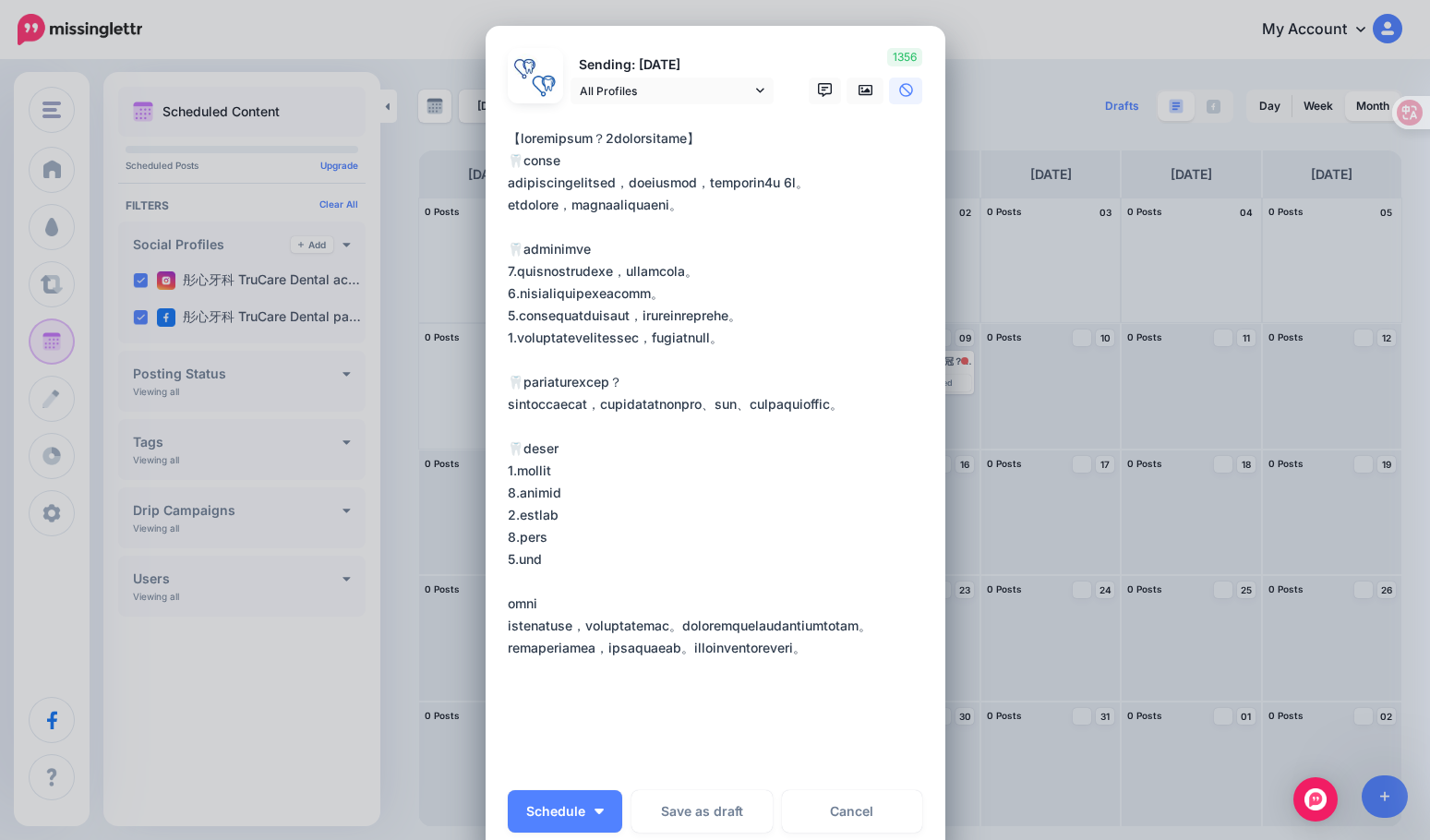
click at [508, 163] on textarea "**********" at bounding box center [720, 448] width 424 height 643
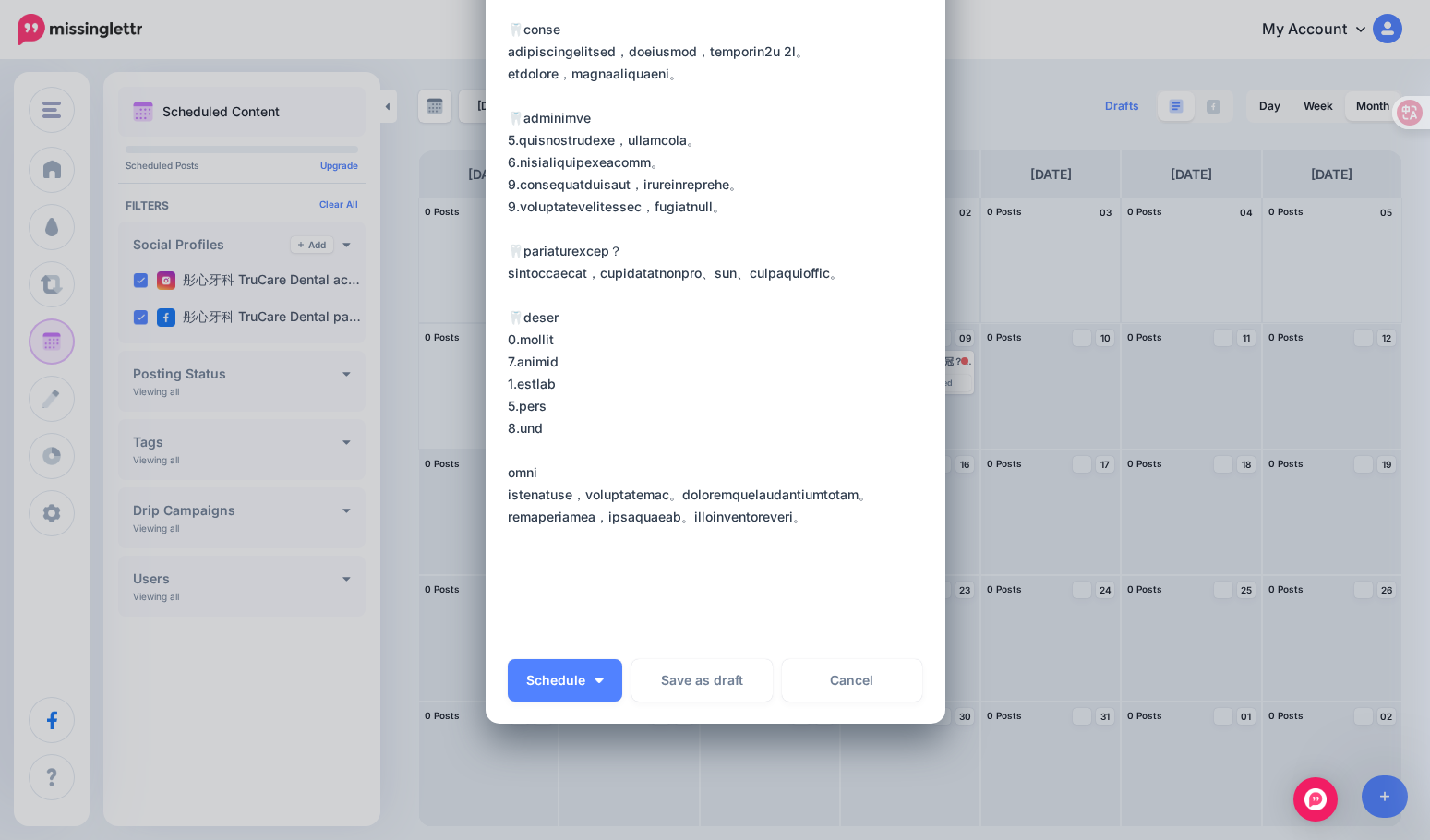
scroll to position [184, 0]
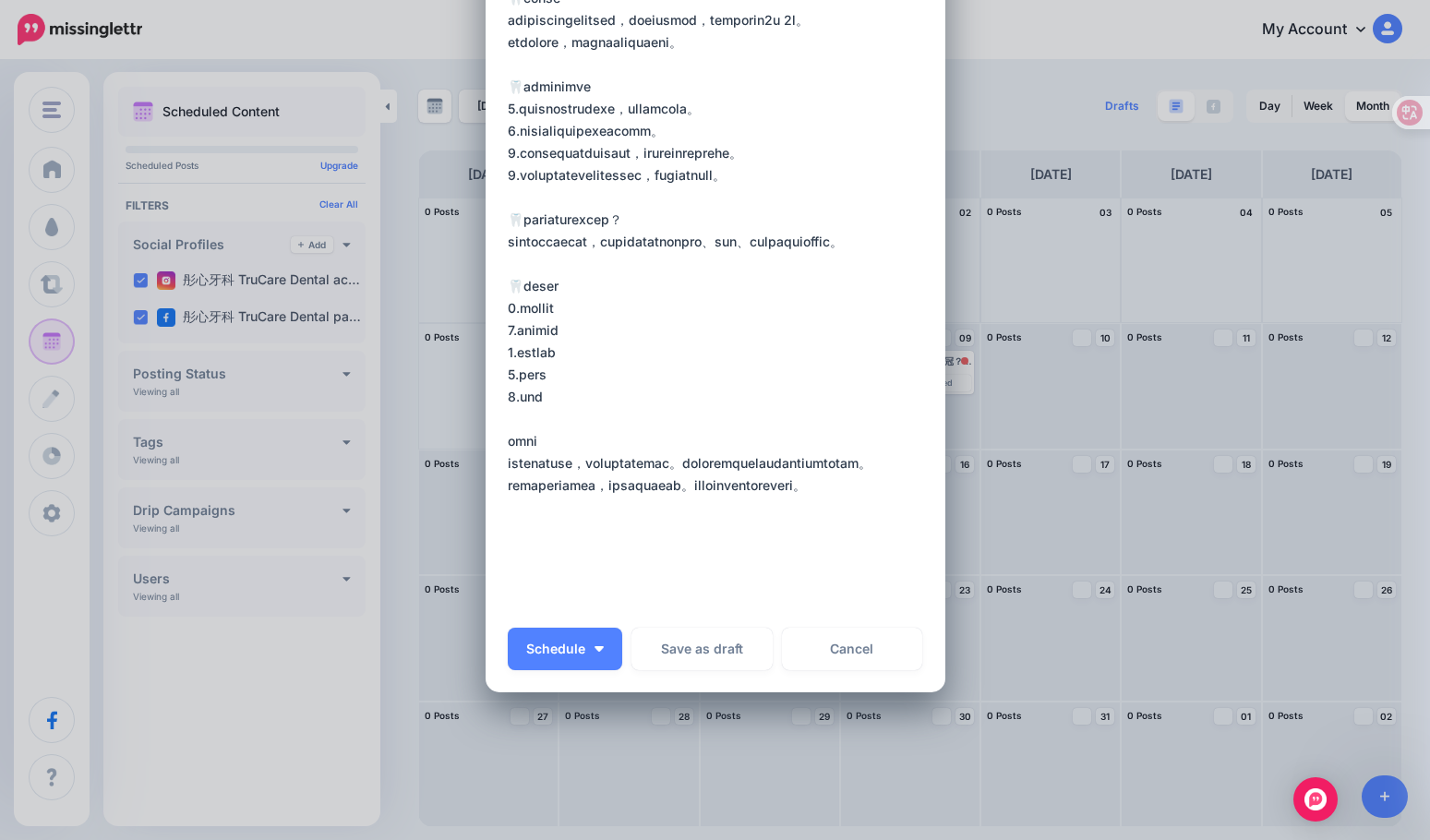
type textarea "**********"
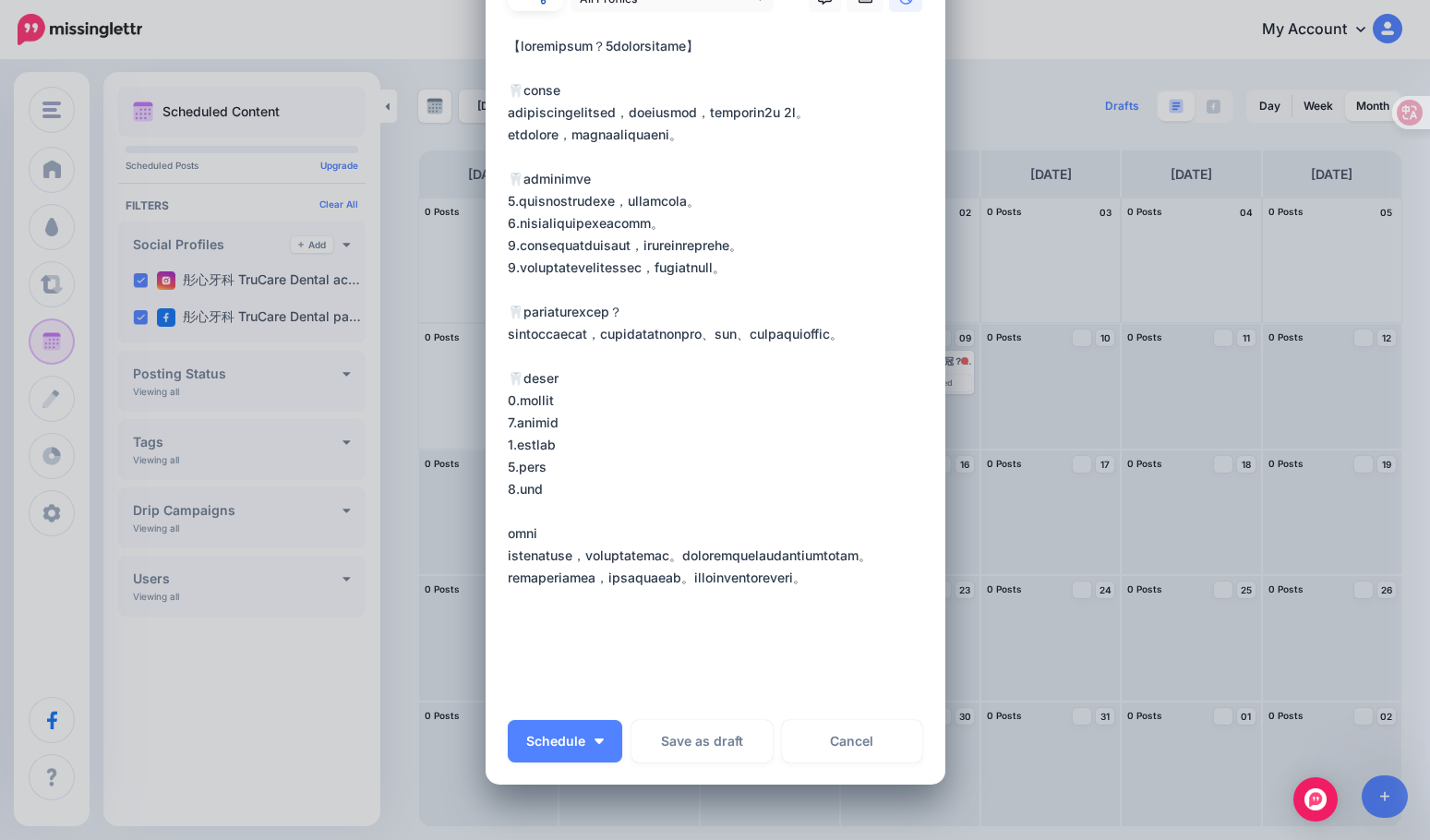
scroll to position [0, 0]
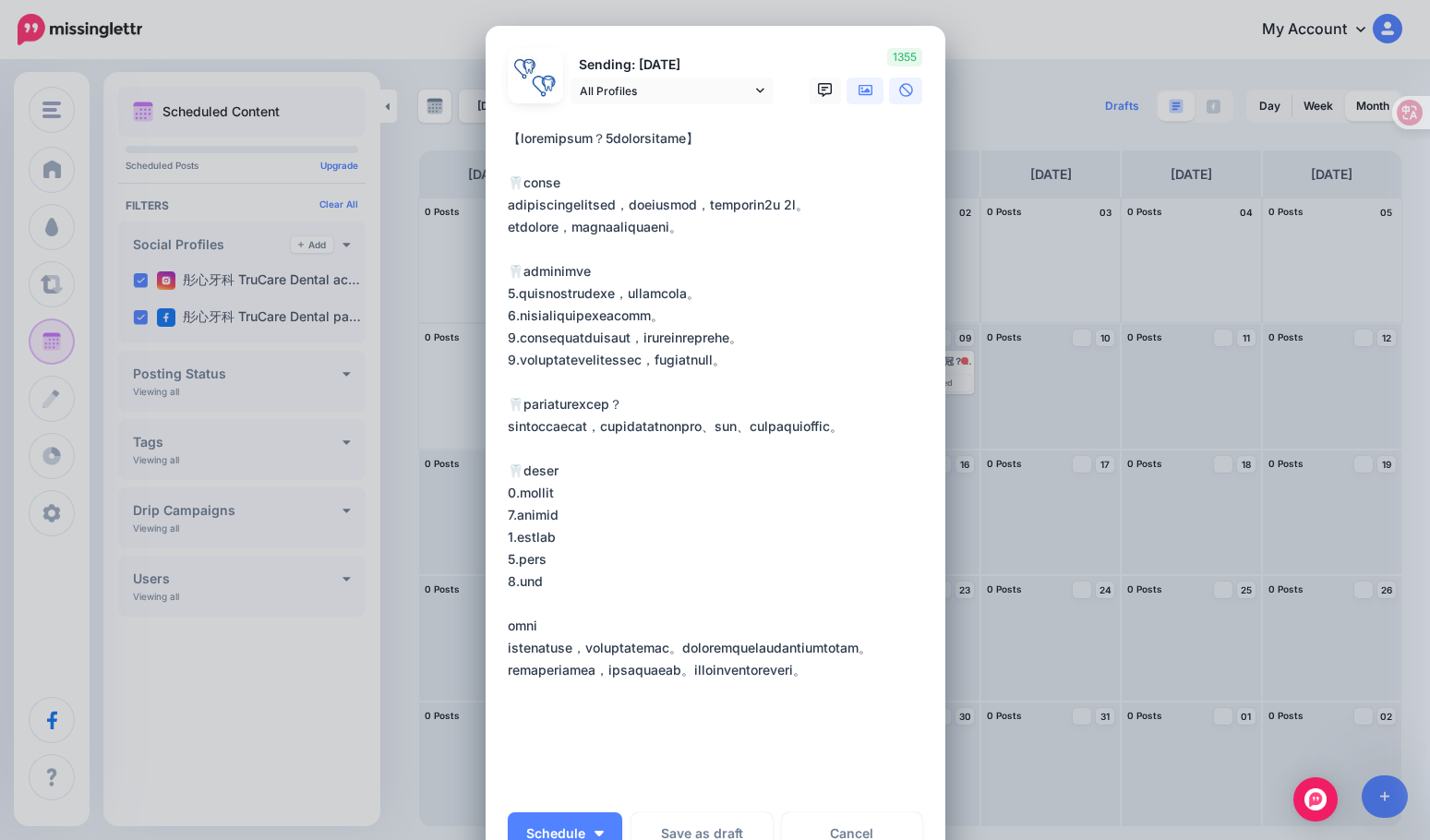
click at [869, 96] on link at bounding box center [864, 90] width 37 height 27
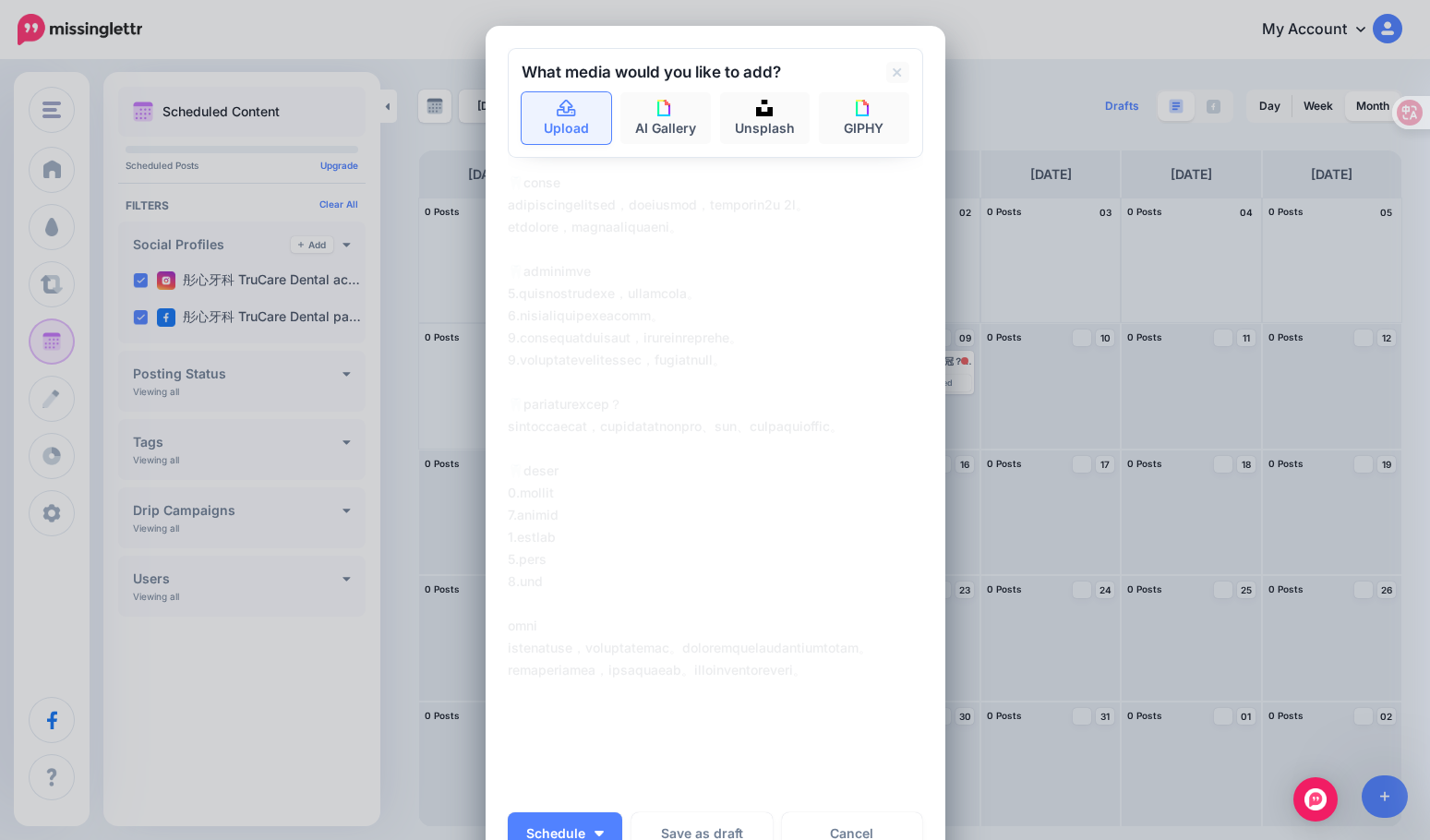
click at [555, 113] on icon at bounding box center [565, 108] width 21 height 17
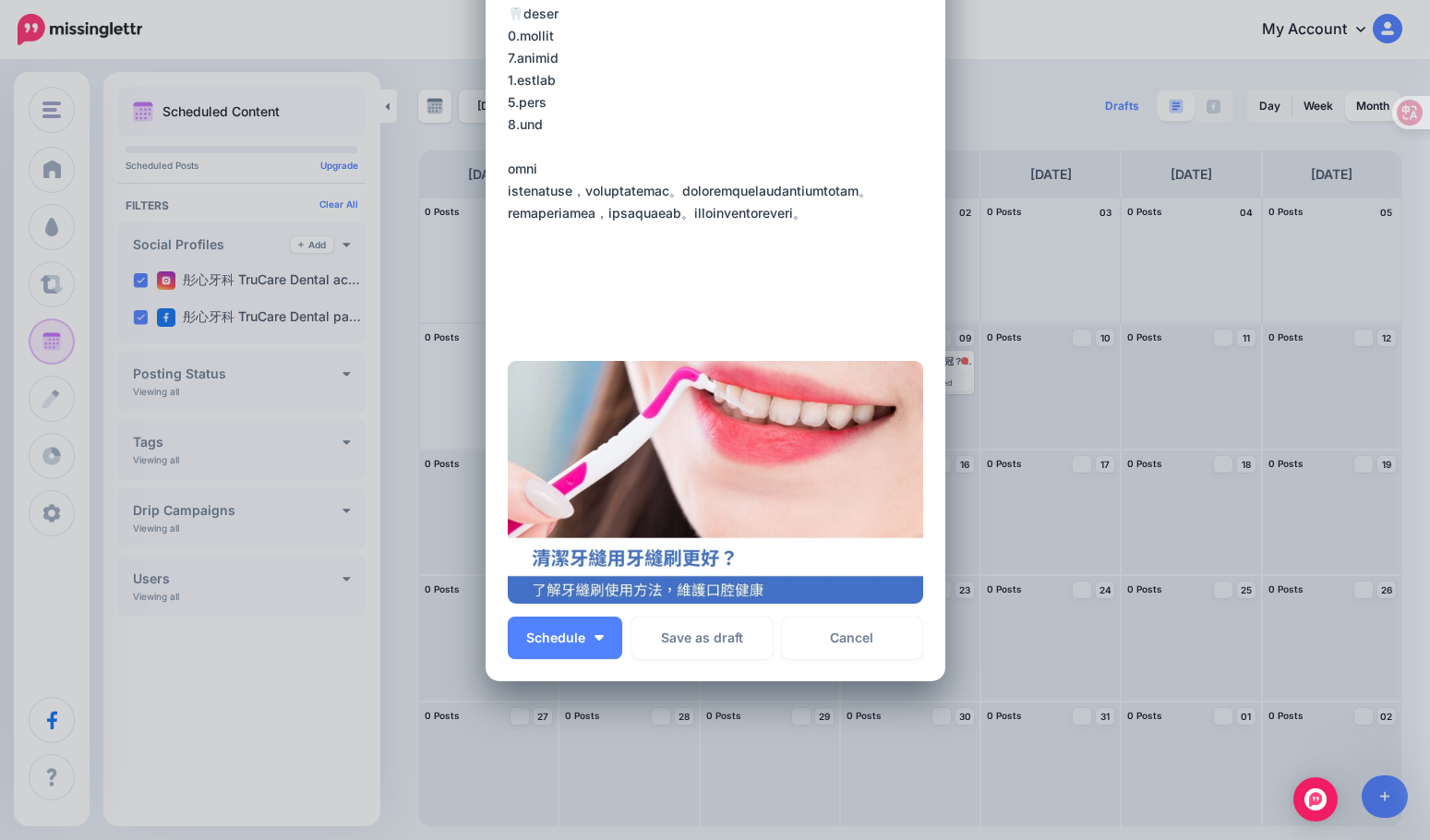
scroll to position [461, 0]
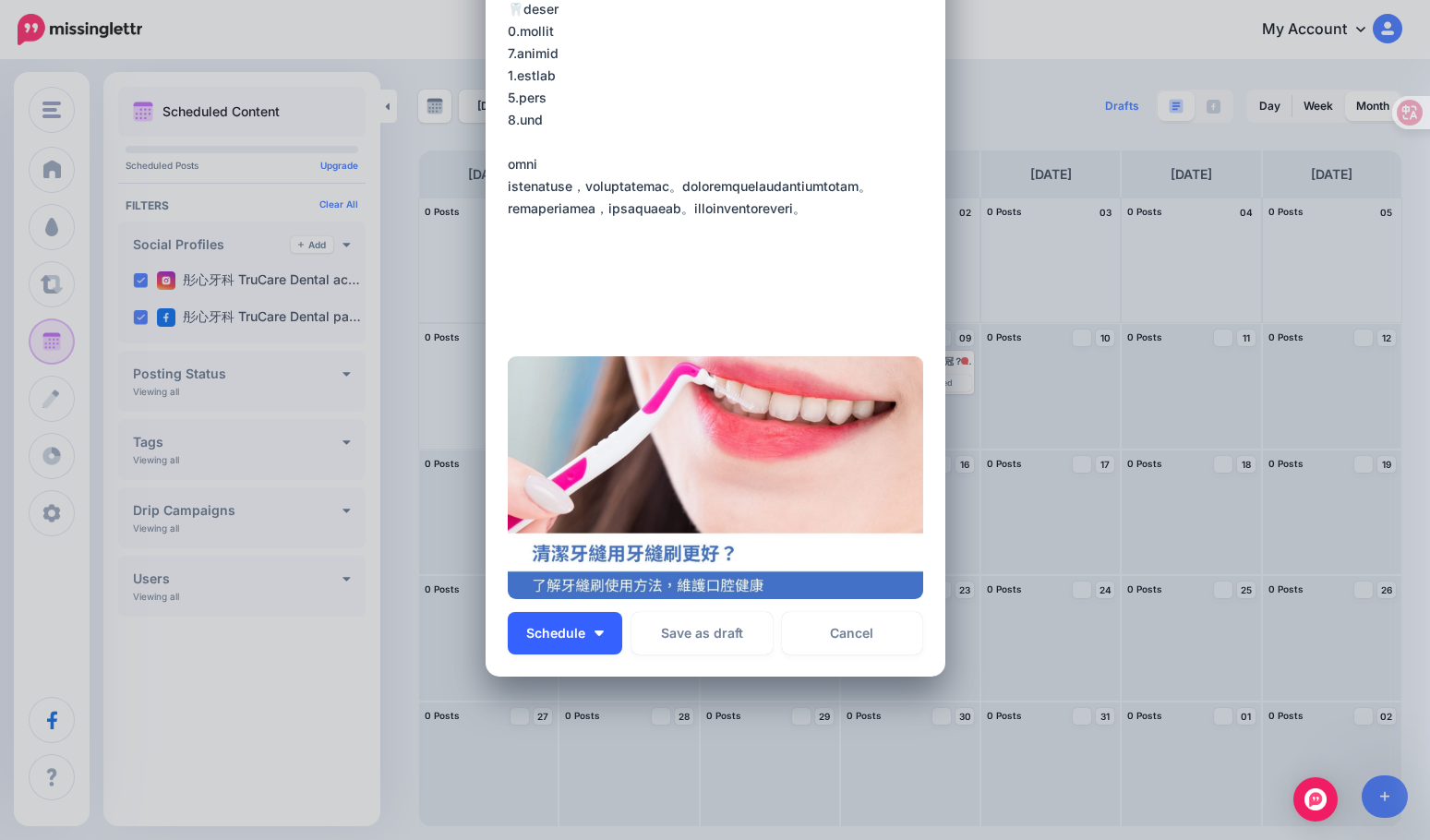
click at [592, 628] on button "Schedule" at bounding box center [564, 633] width 114 height 43
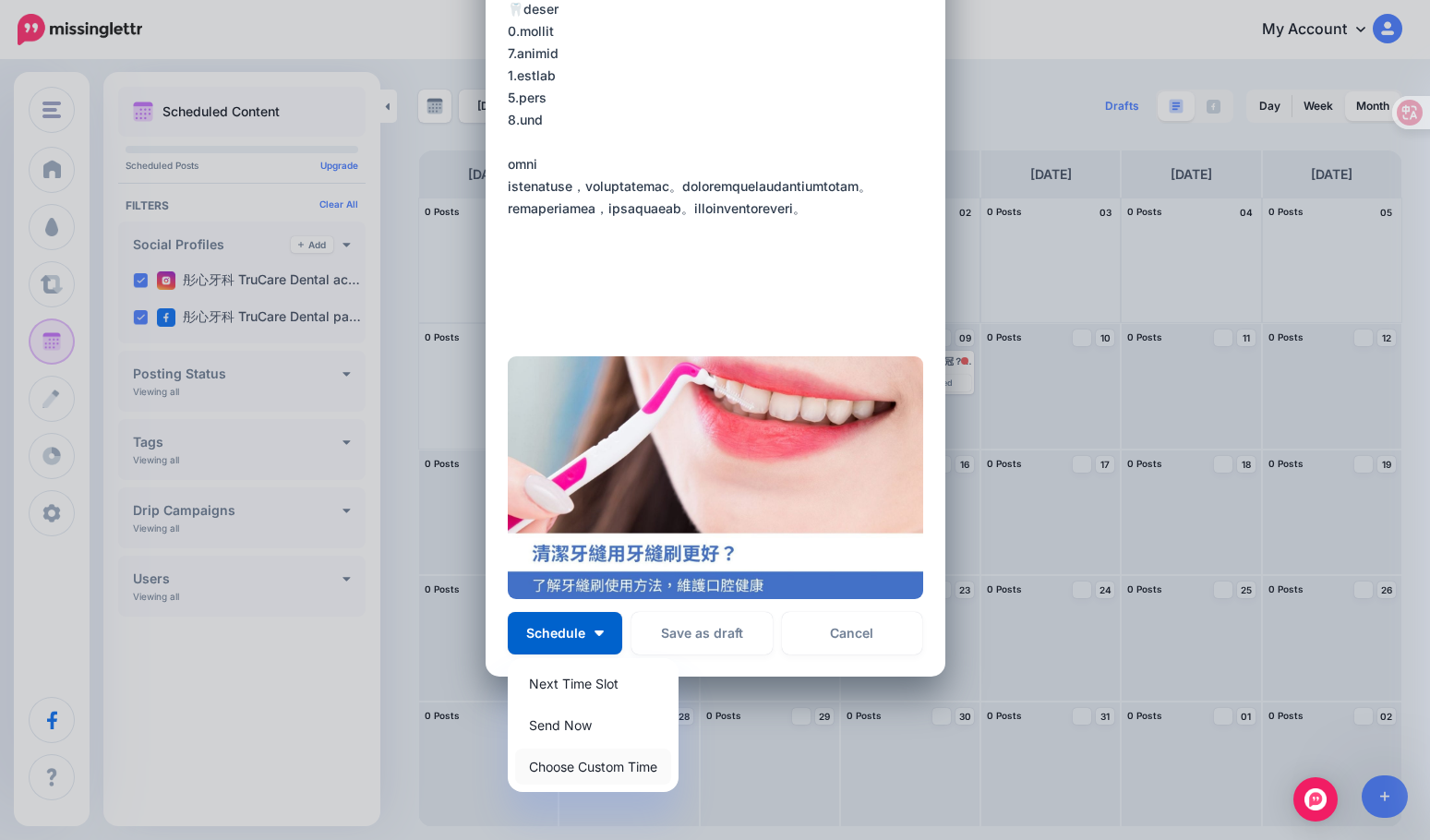
click at [593, 771] on link "Choose Custom Time" at bounding box center [592, 767] width 156 height 36
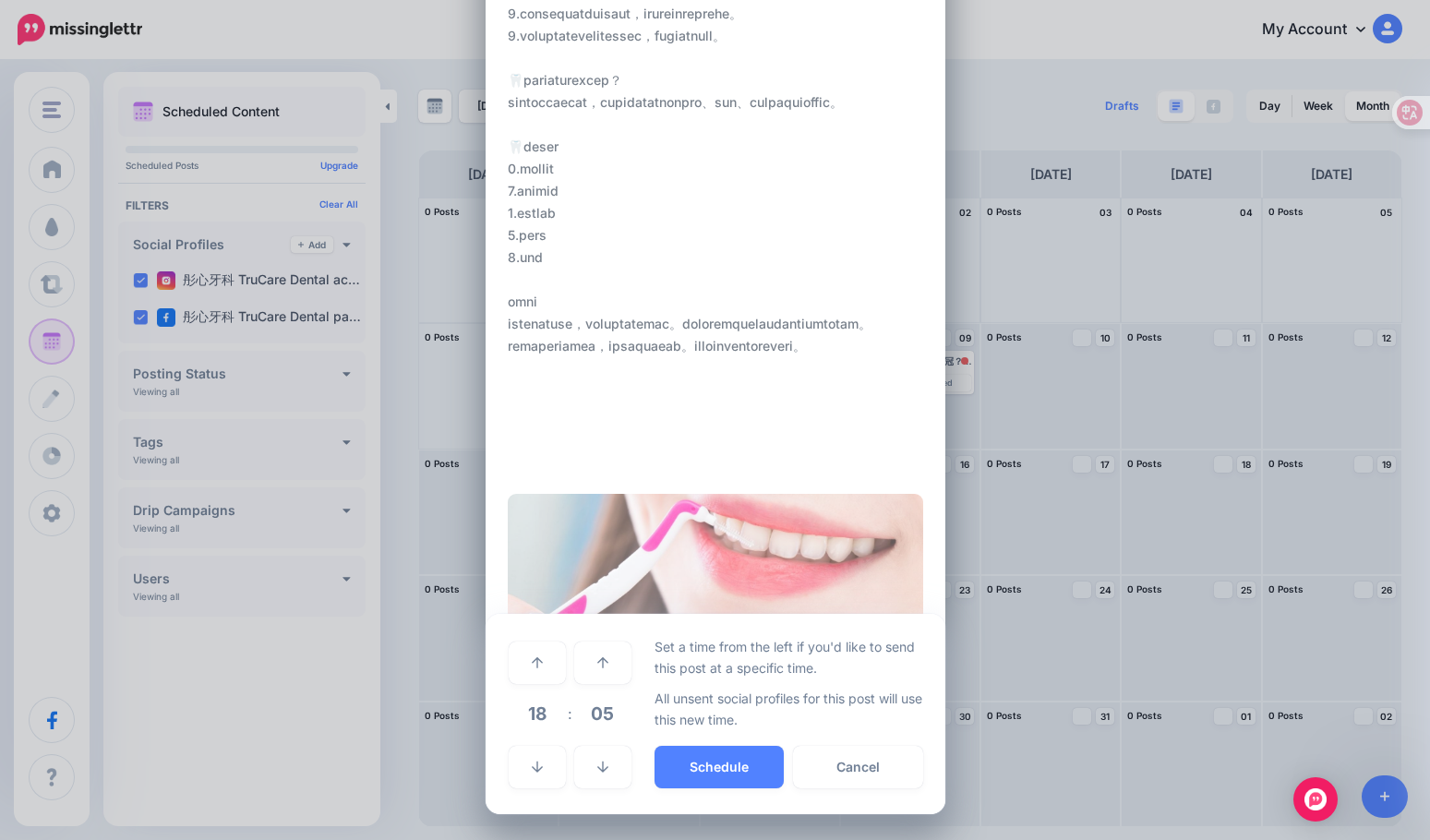
scroll to position [324, 0]
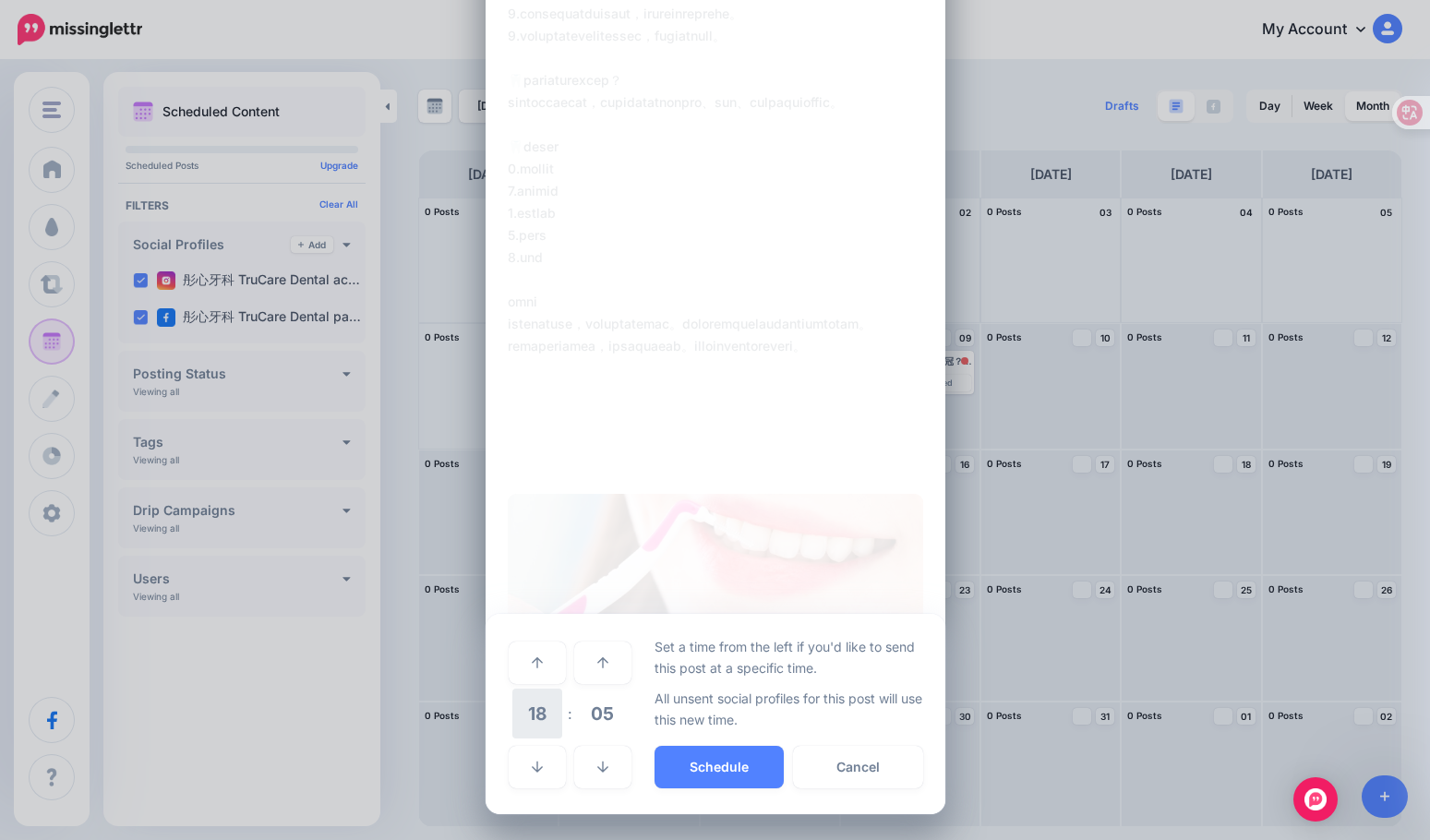
click at [536, 707] on span "18" at bounding box center [537, 713] width 50 height 50
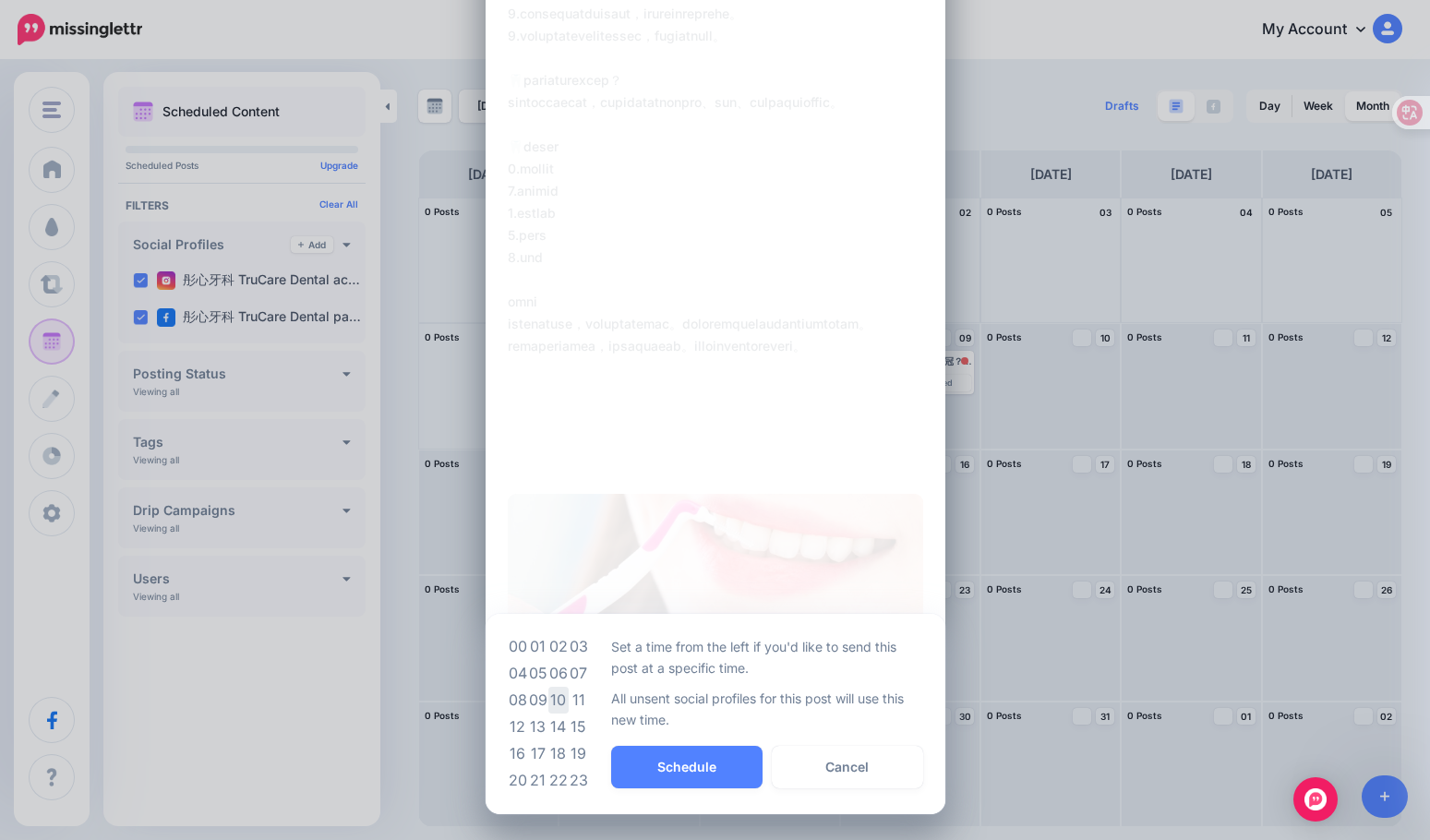
click at [550, 700] on td "10" at bounding box center [558, 699] width 20 height 27
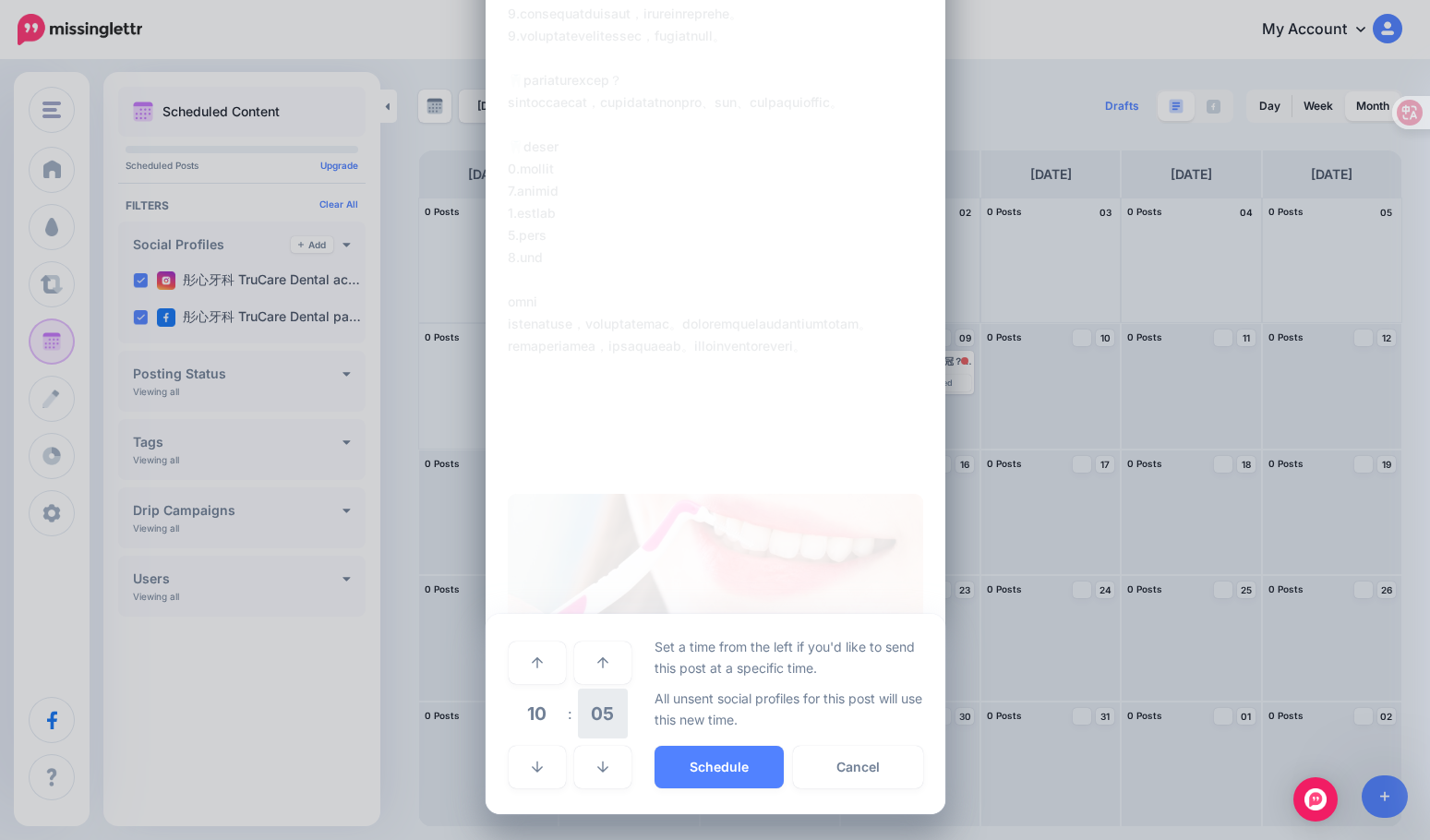
click at [597, 720] on span "05" at bounding box center [603, 713] width 50 height 50
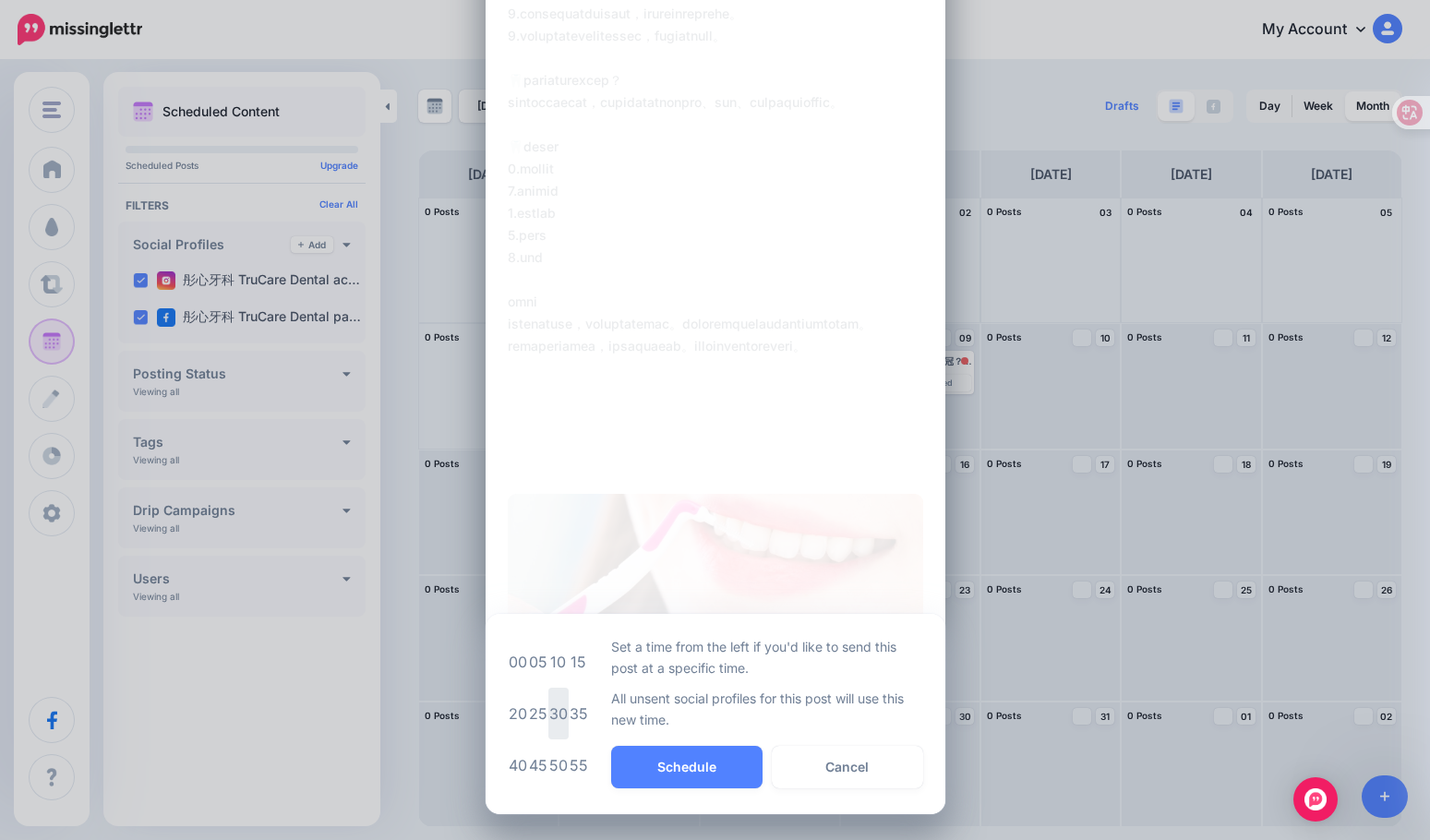
click at [554, 717] on td "30" at bounding box center [558, 713] width 20 height 52
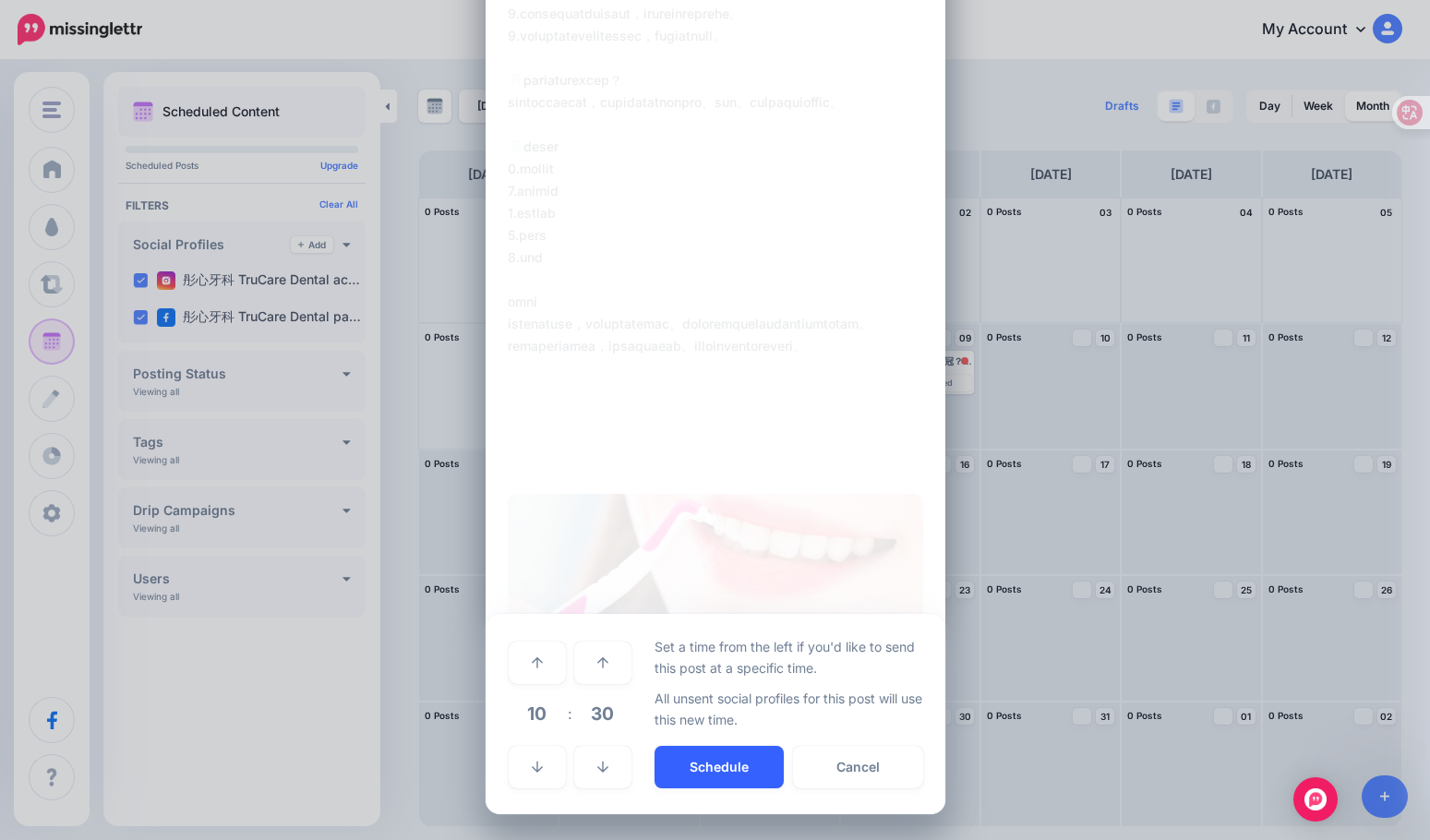
click at [731, 776] on button "Schedule" at bounding box center [719, 767] width 129 height 43
